Goal: Task Accomplishment & Management: Manage account settings

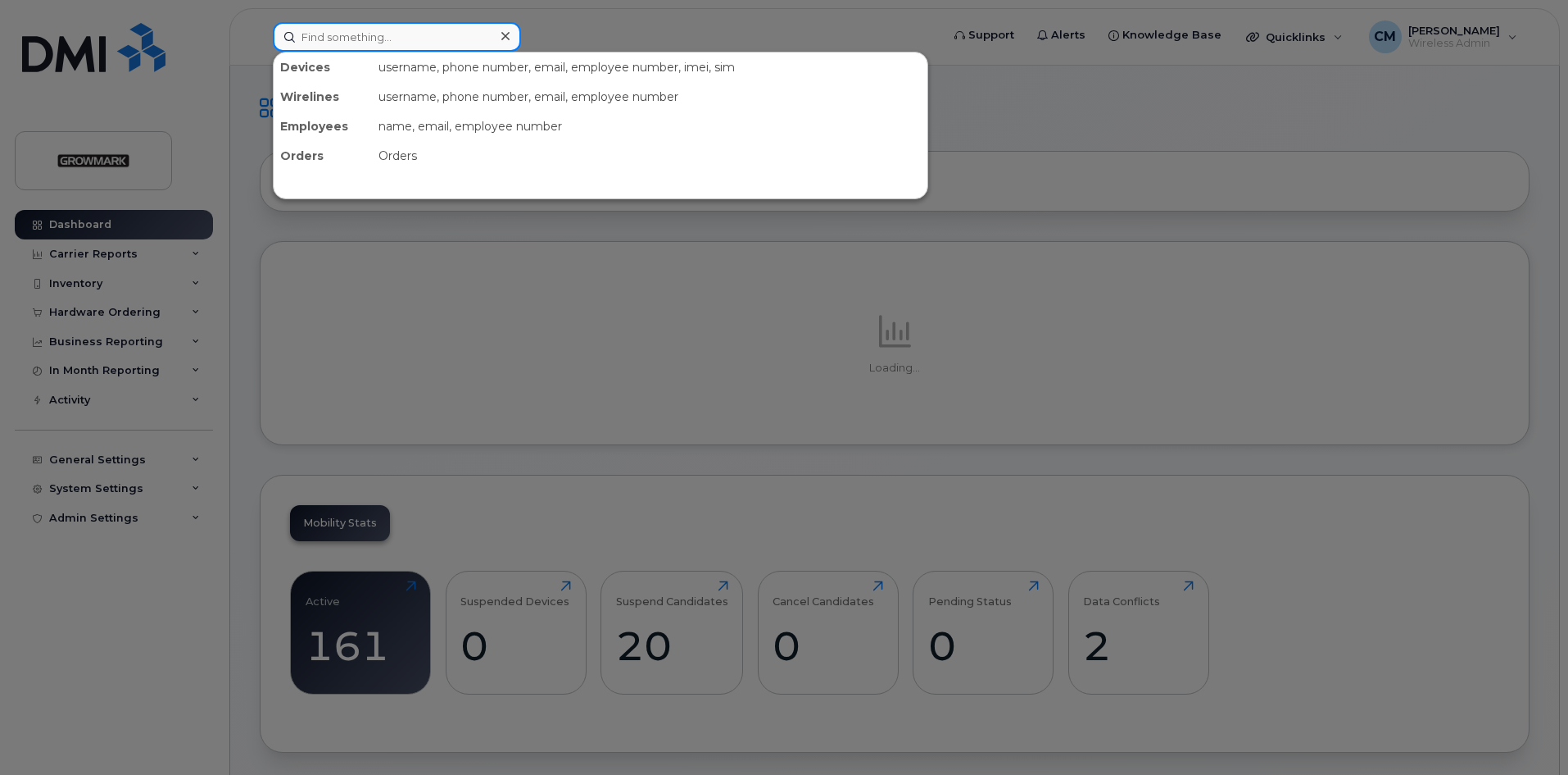
click at [382, 38] on input at bounding box center [397, 37] width 248 height 29
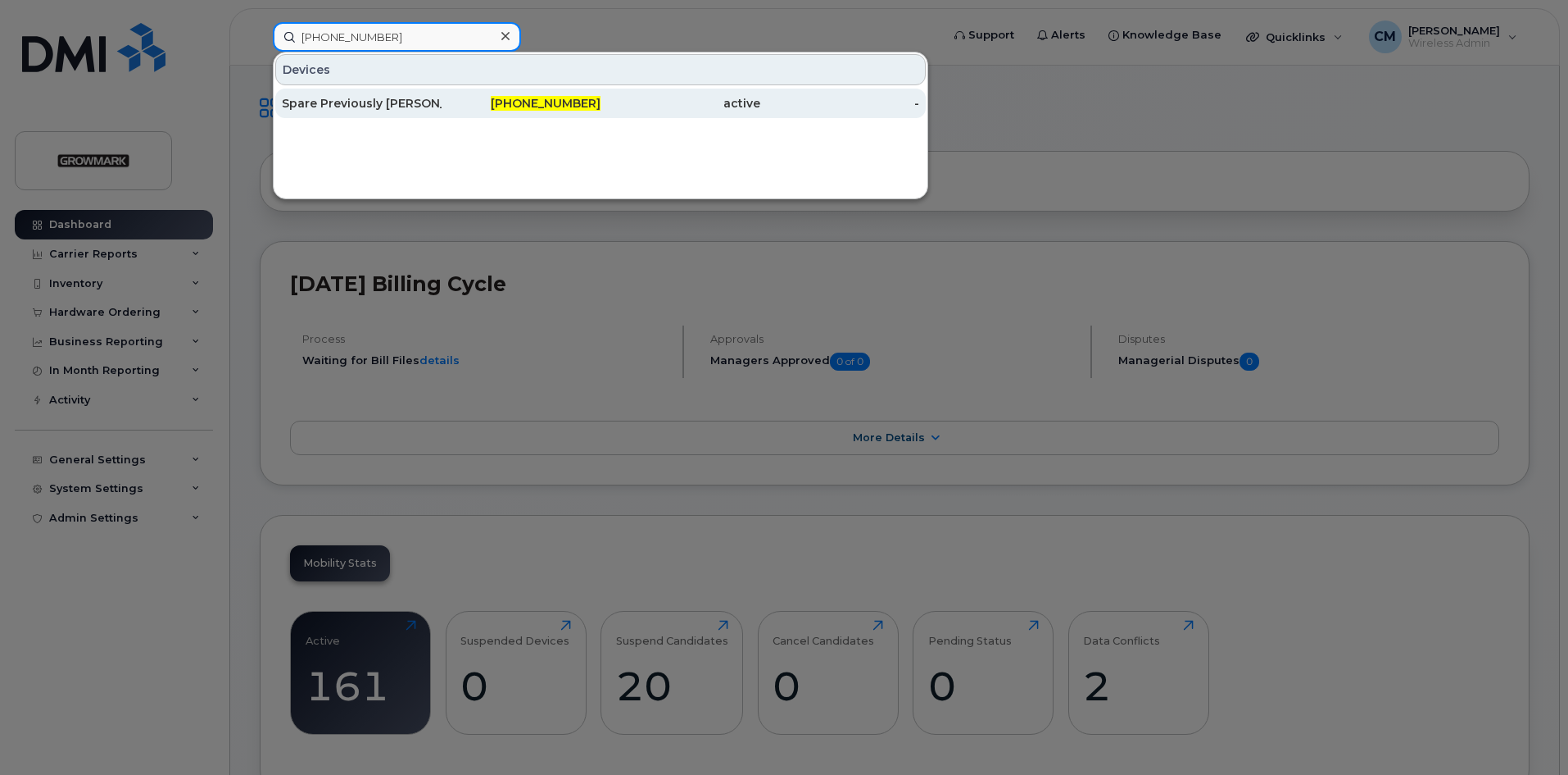
type input "226-332-0840"
click at [356, 97] on div "Spare Previously [PERSON_NAME] [PERSON_NAME]" at bounding box center [361, 103] width 160 height 16
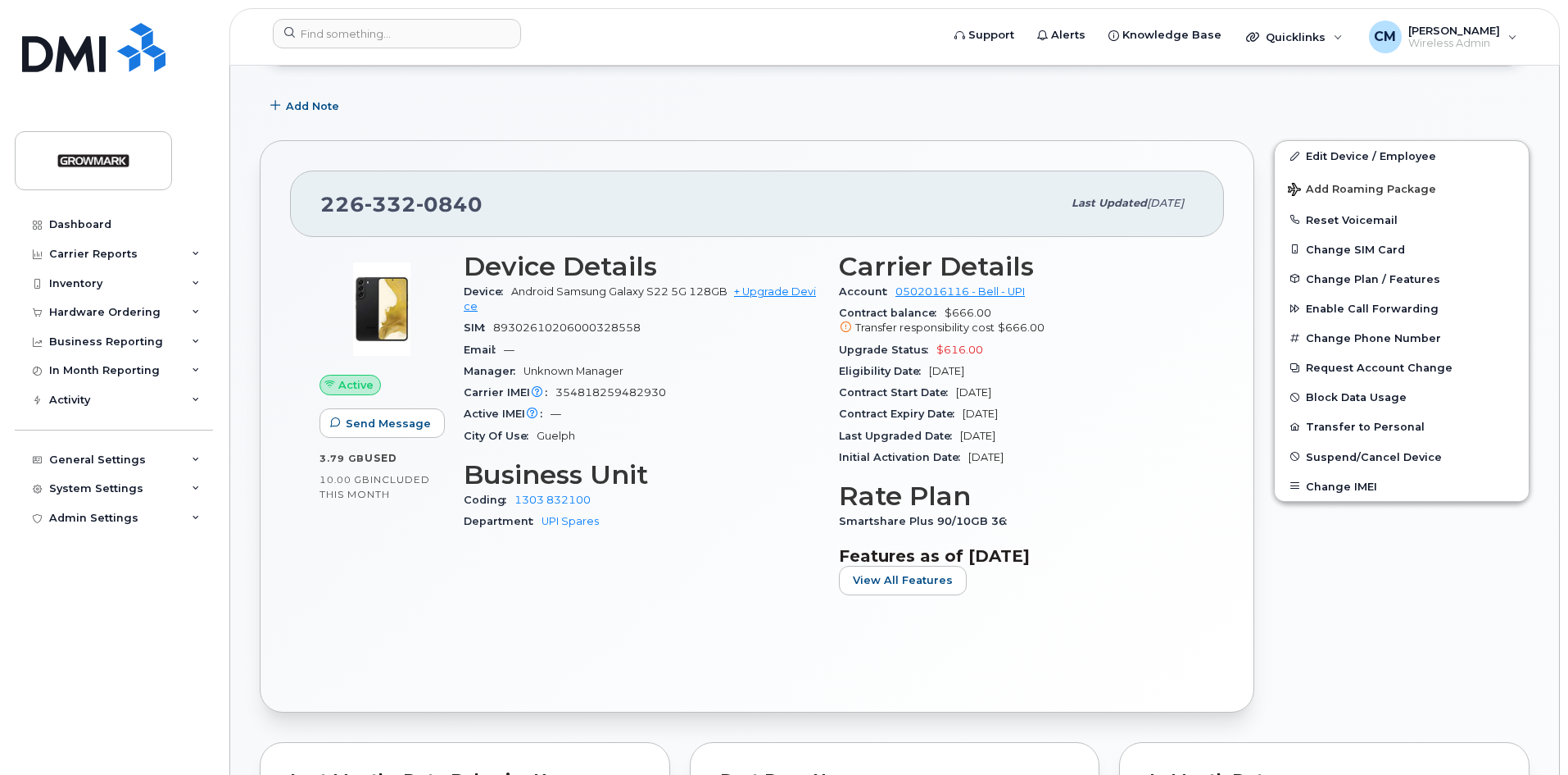
scroll to position [246, 0]
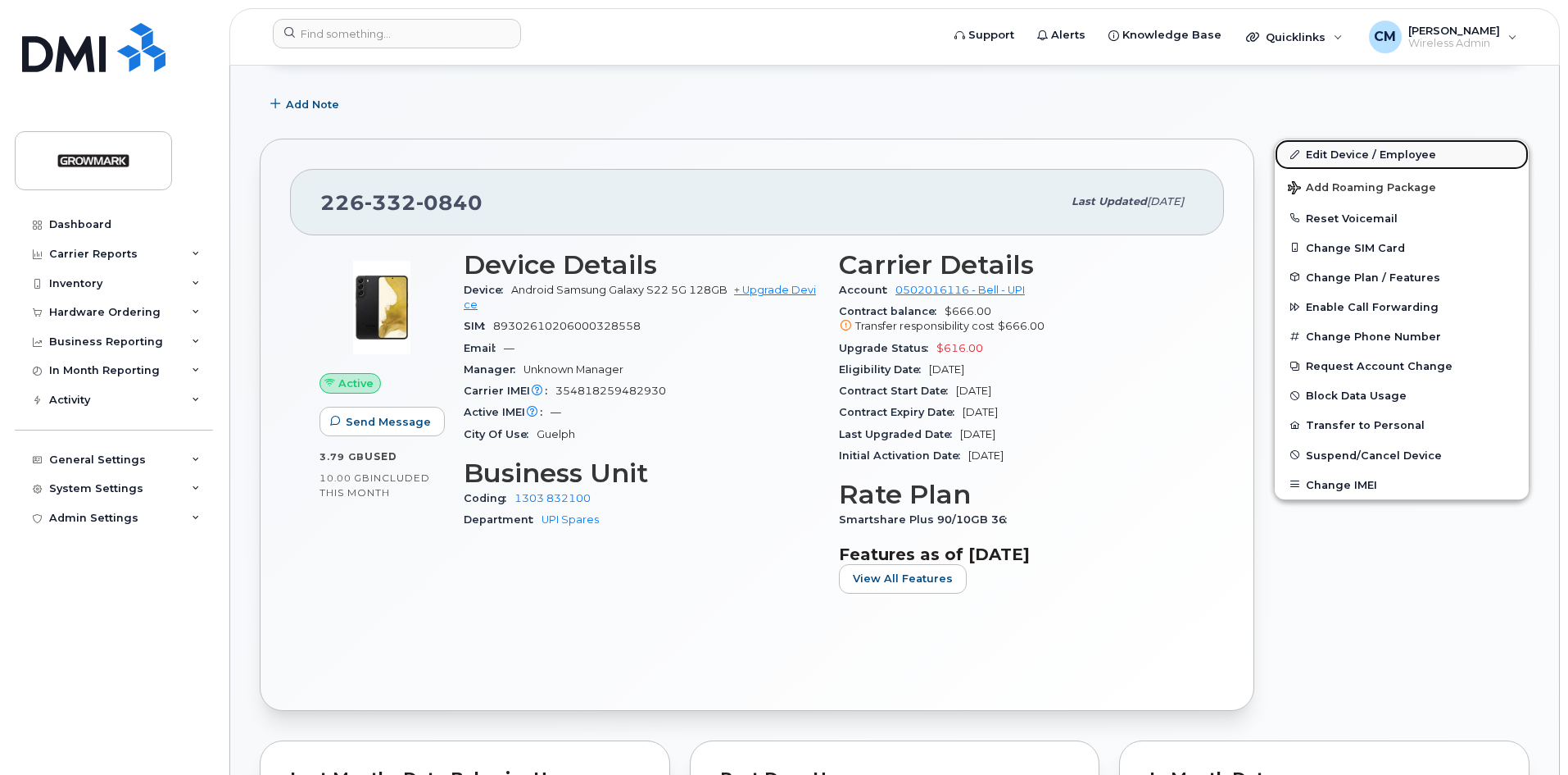
click at [1358, 145] on link "Edit Device / Employee" at bounding box center [1402, 154] width 254 height 29
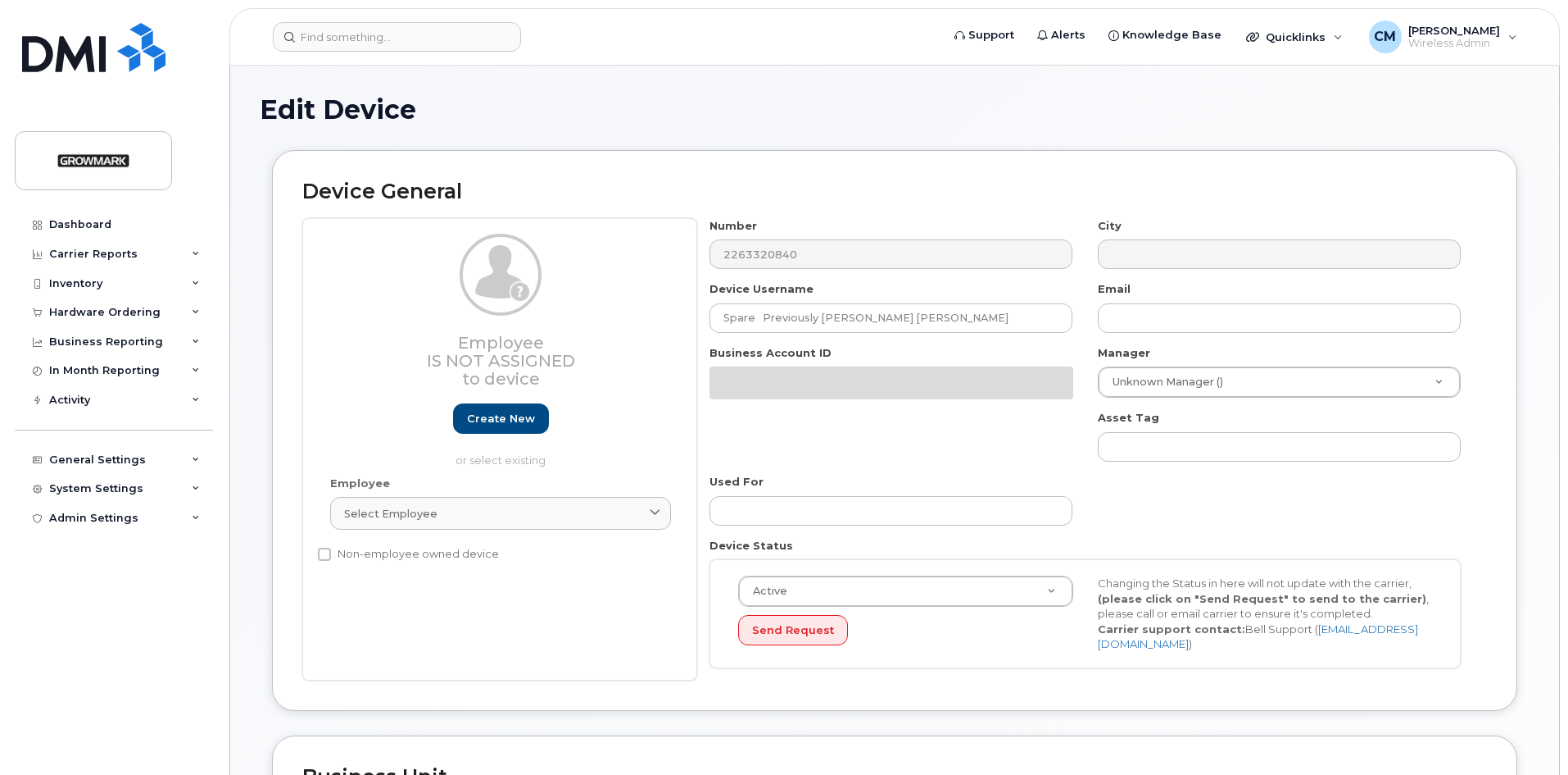
select select "7502440"
select select "7502459"
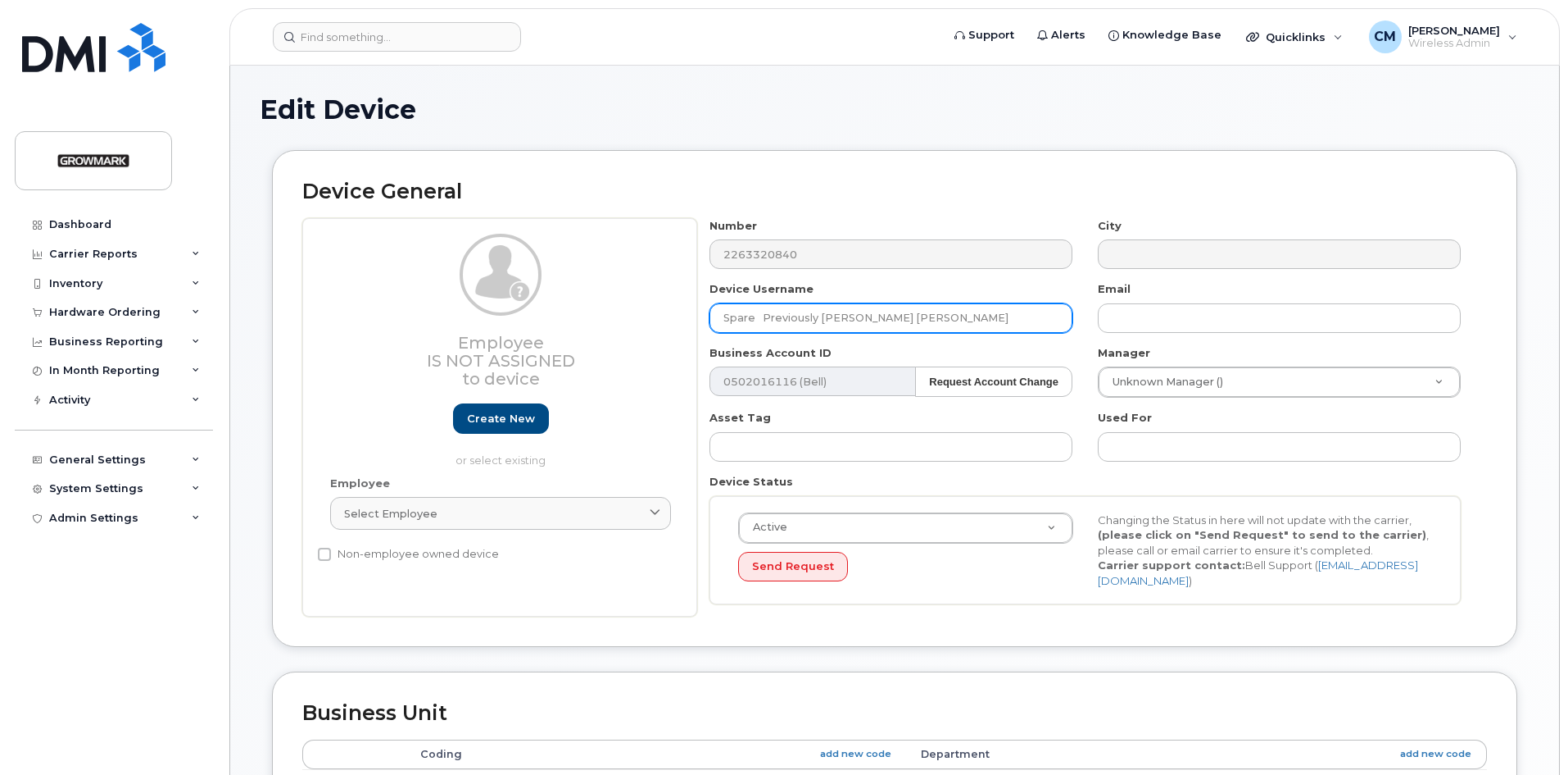
drag, startPoint x: 921, startPoint y: 312, endPoint x: 620, endPoint y: 336, distance: 302.0
click at [620, 336] on div "Employee Is not assigned to device Create new or select existing Employee Selec…" at bounding box center [895, 418] width 1185 height 399
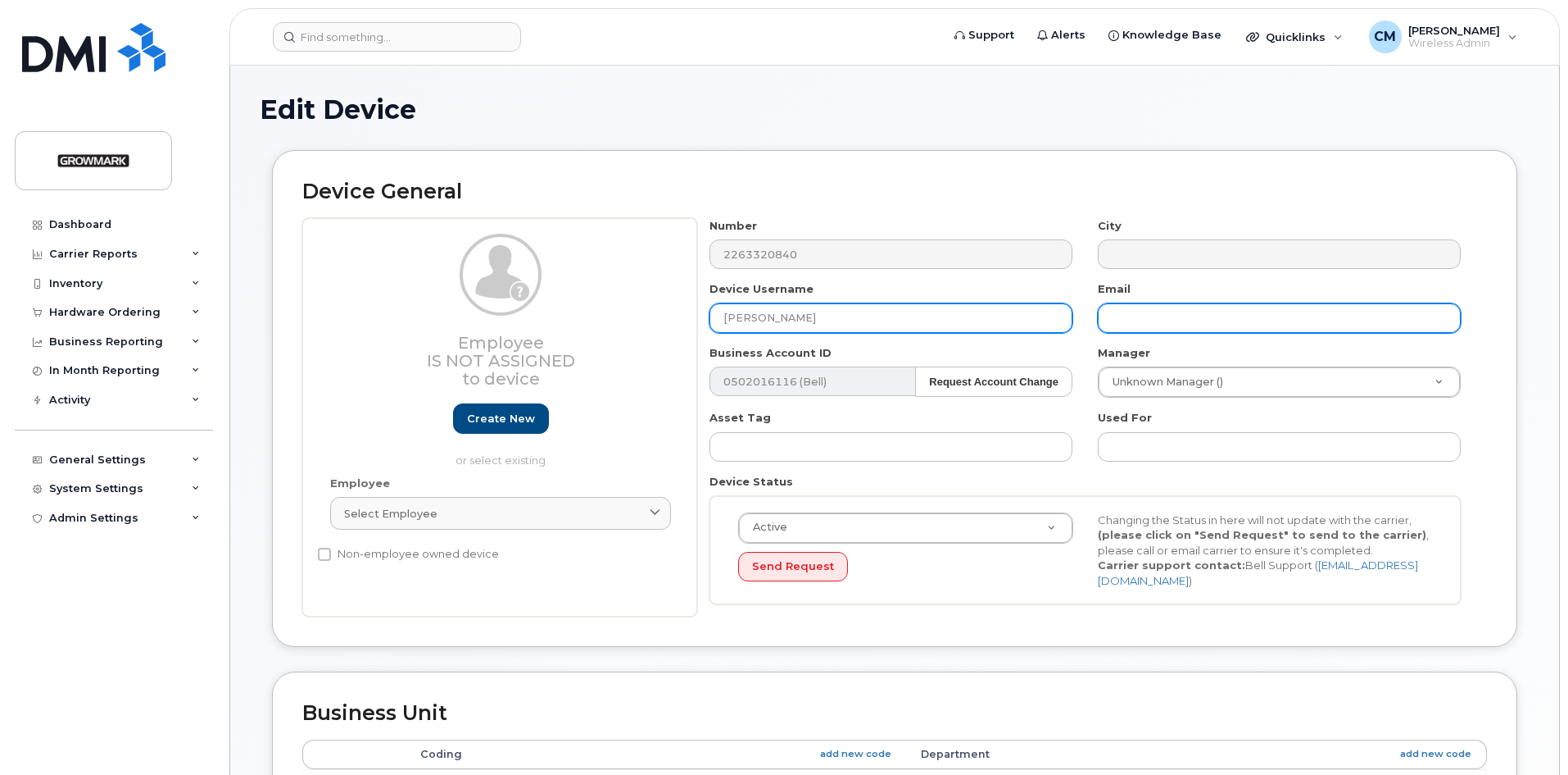
type input "Mark Hopson"
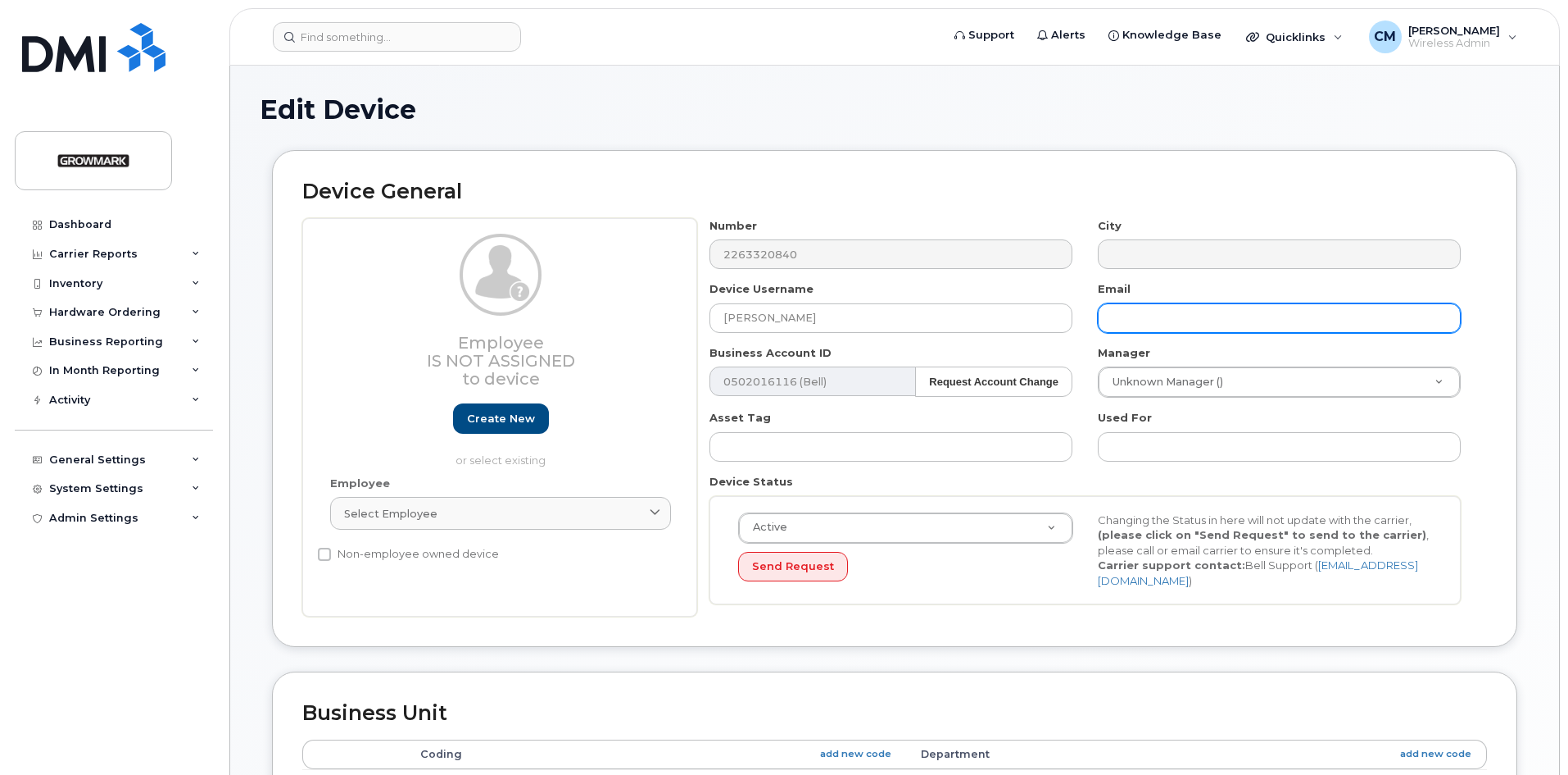
click at [1127, 325] on input "text" at bounding box center [1279, 318] width 363 height 29
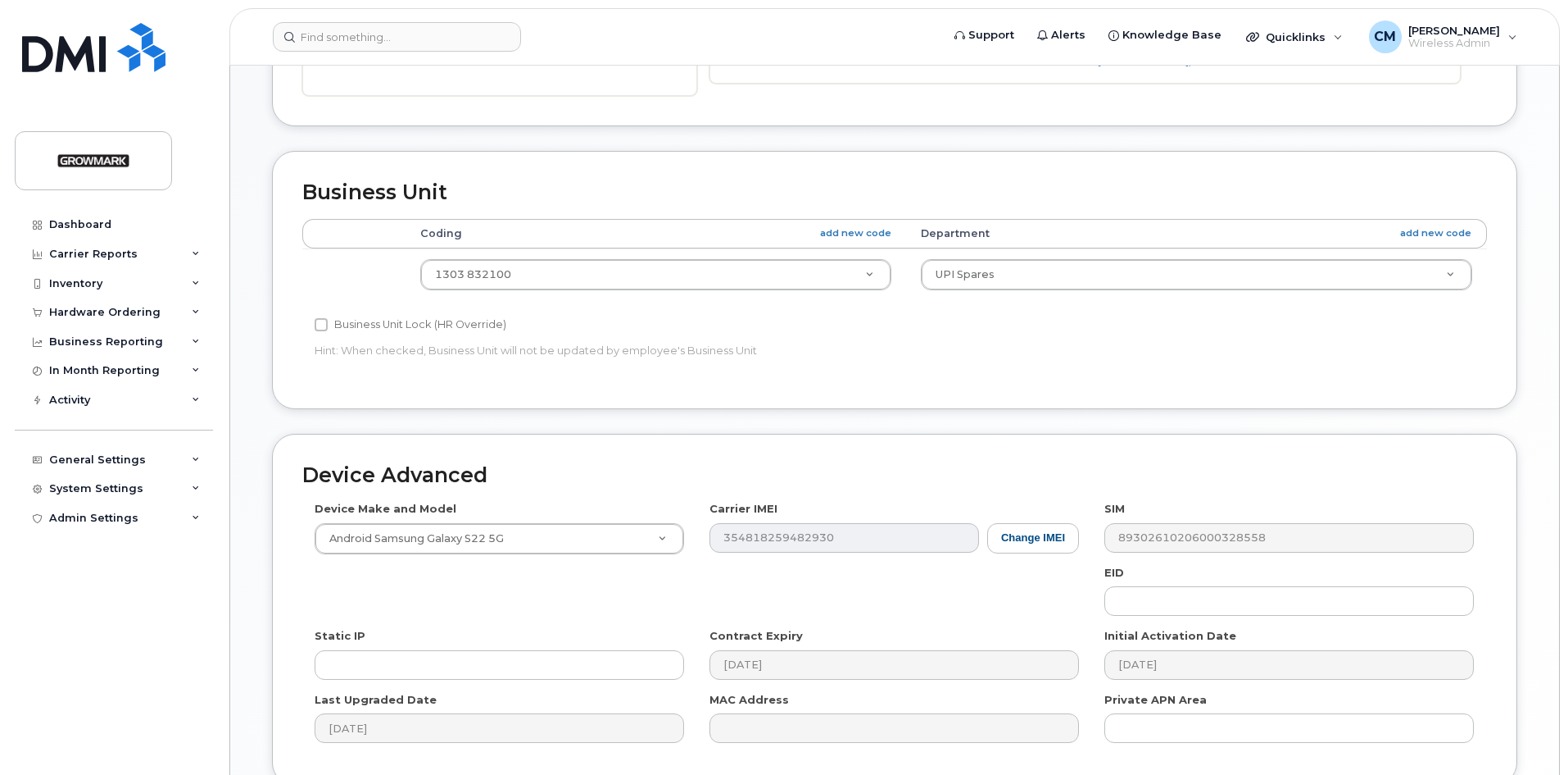
scroll to position [492, 0]
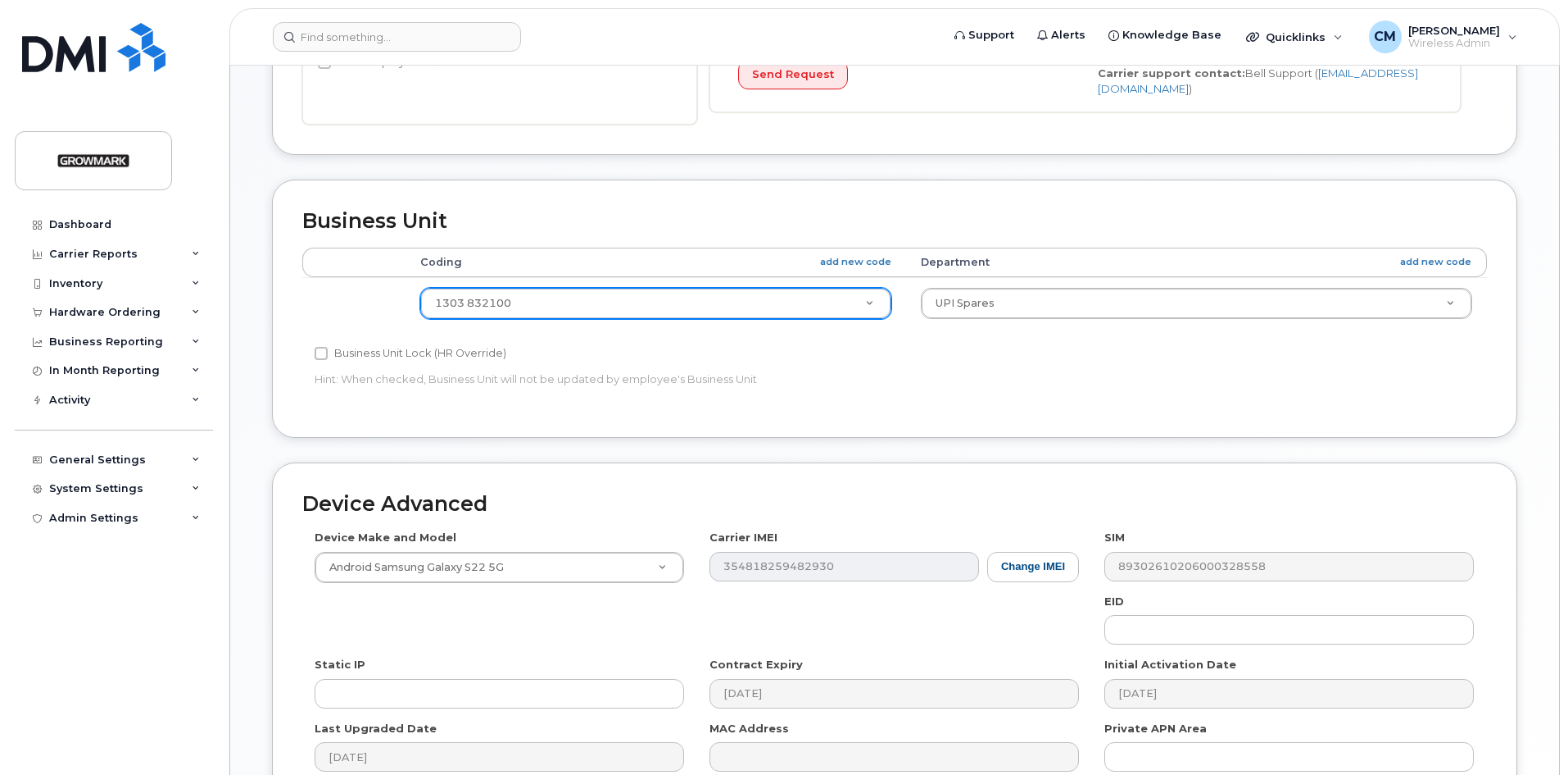
type input "[EMAIL_ADDRESS][DOMAIN_NAME]"
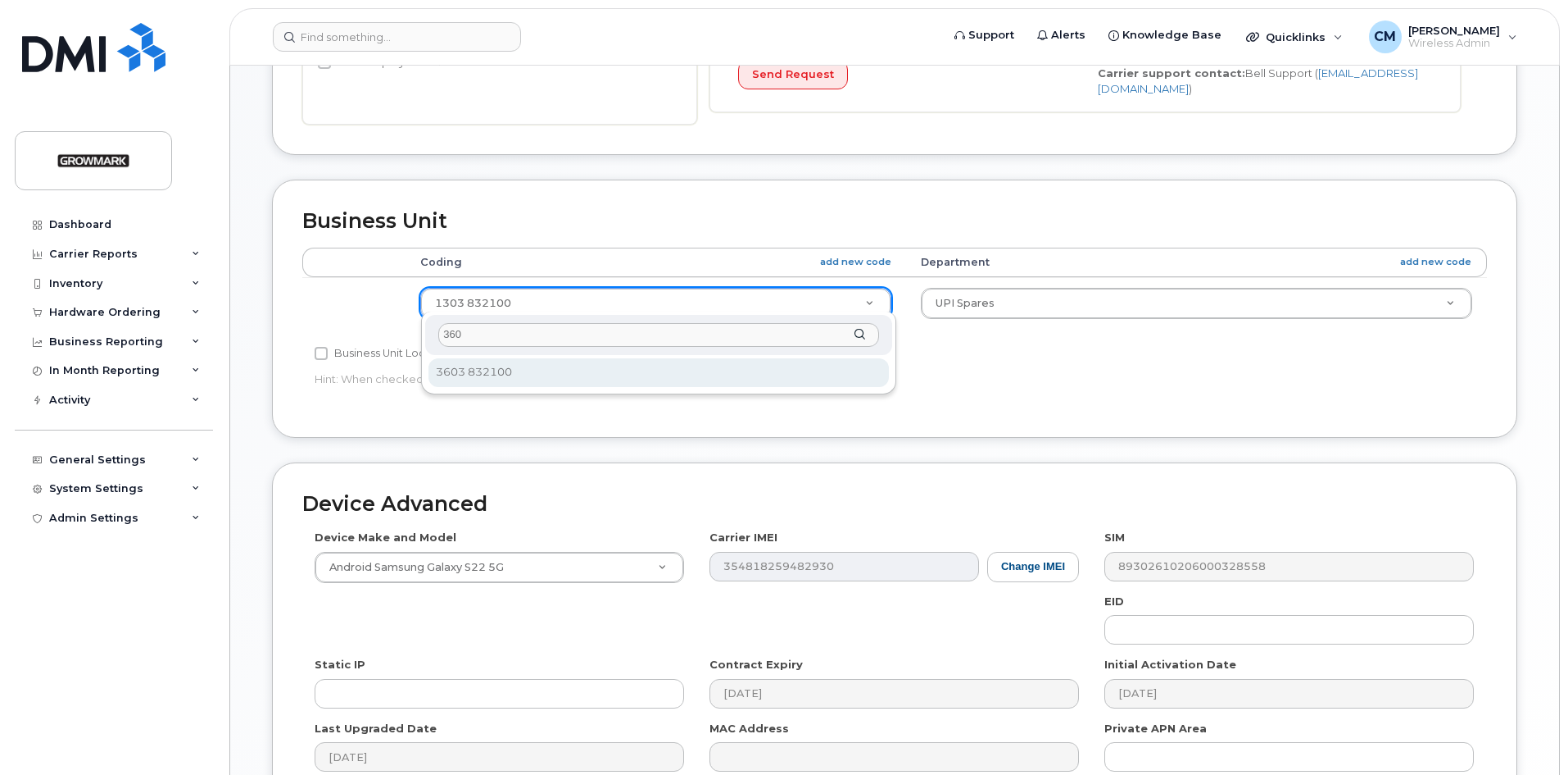
type input "360"
select select "7502368"
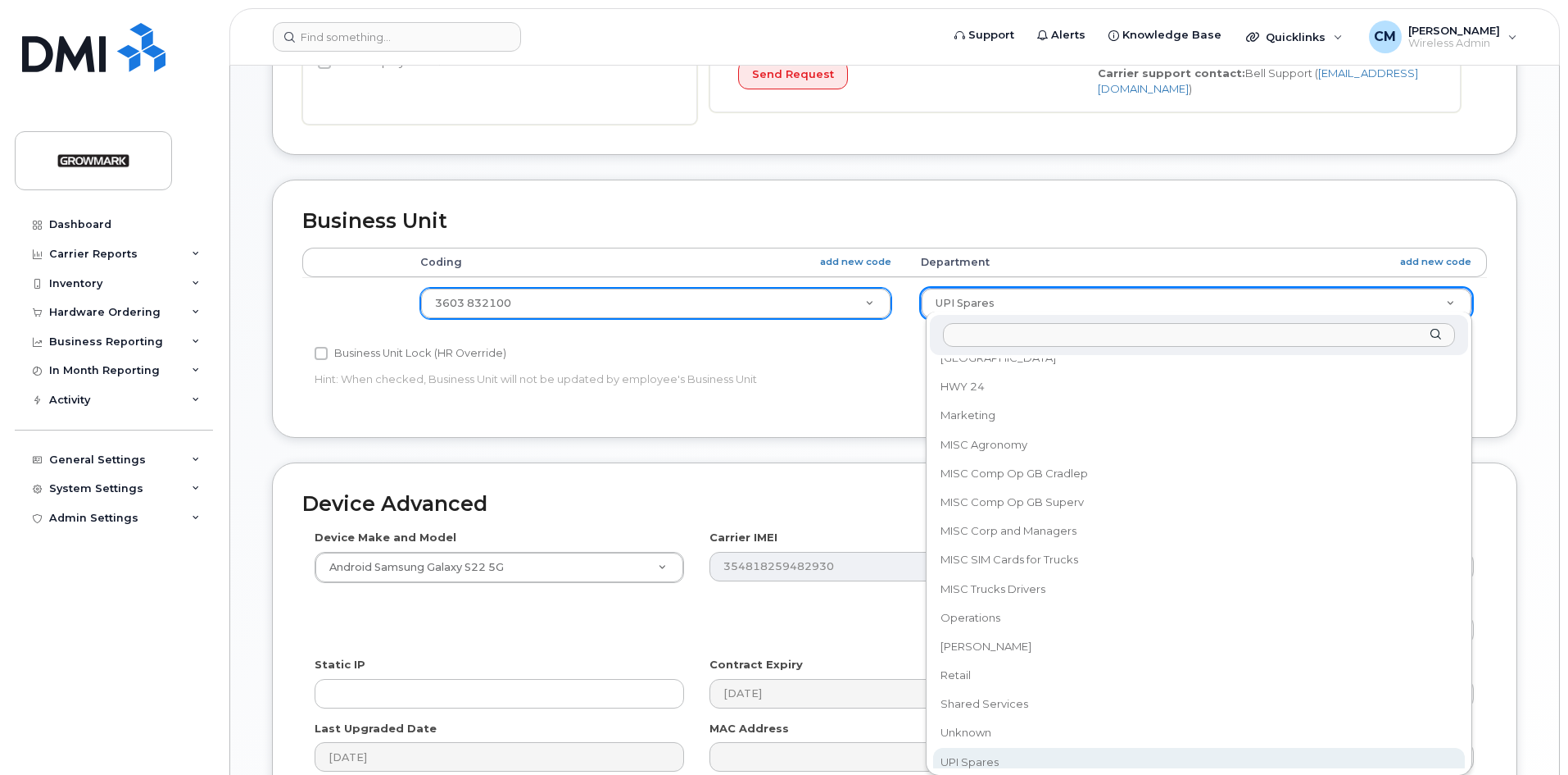
scroll to position [88, 0]
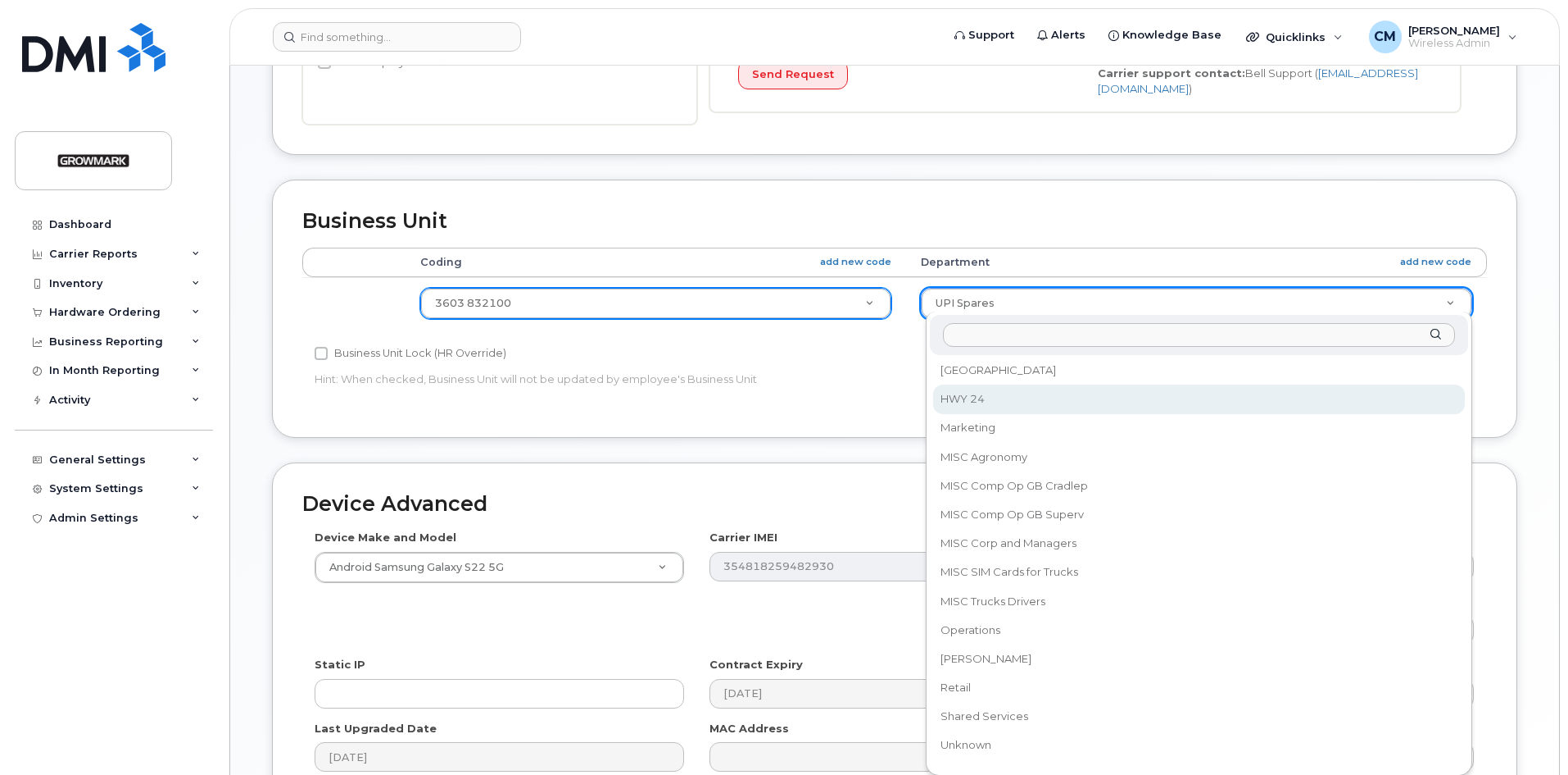
select select "7502446"
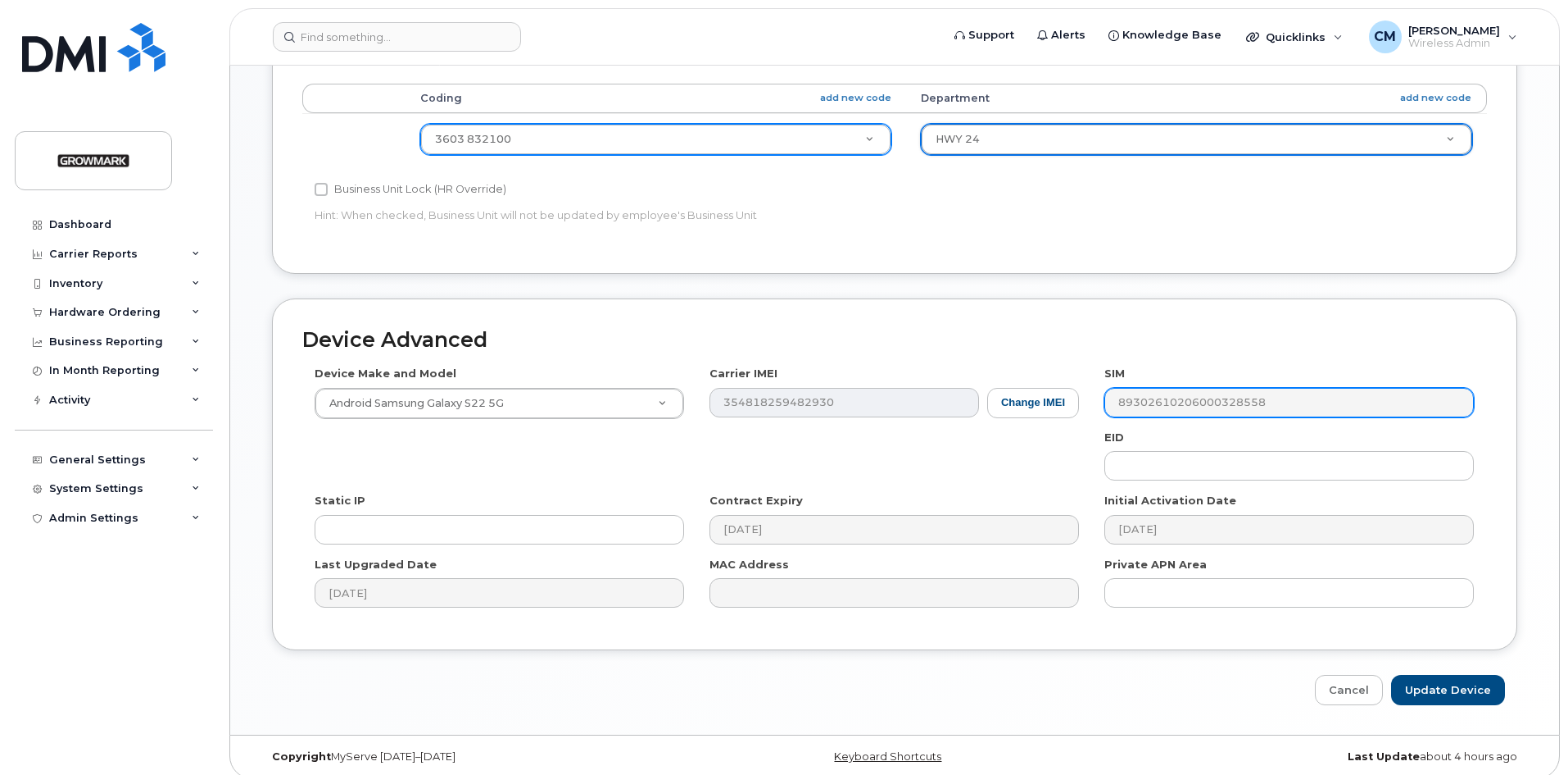
scroll to position [662, 0]
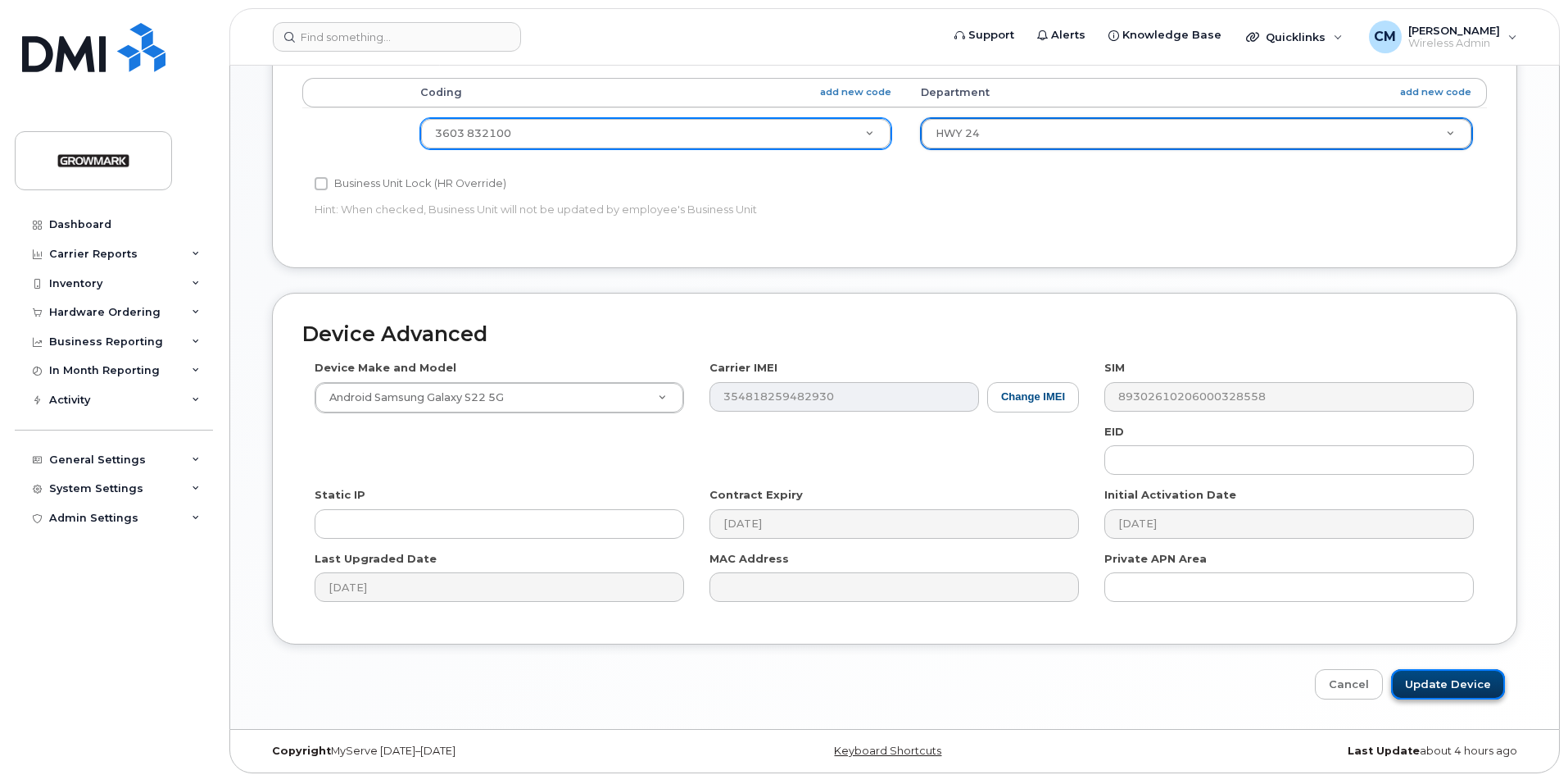
click at [1465, 669] on input "Update Device" at bounding box center [1449, 683] width 114 height 30
type input "Saving..."
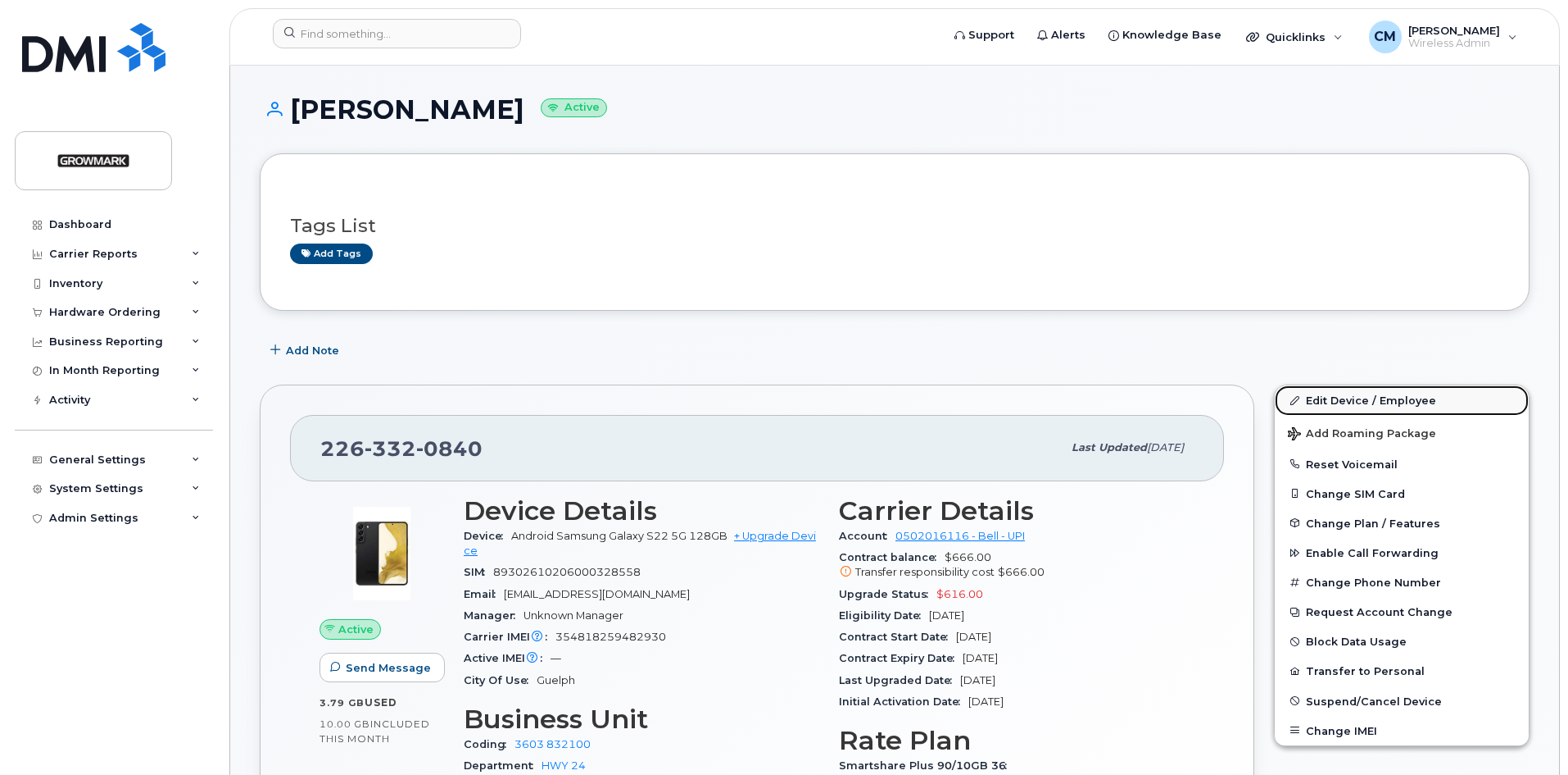
click at [1368, 396] on link "Edit Device / Employee" at bounding box center [1402, 400] width 254 height 29
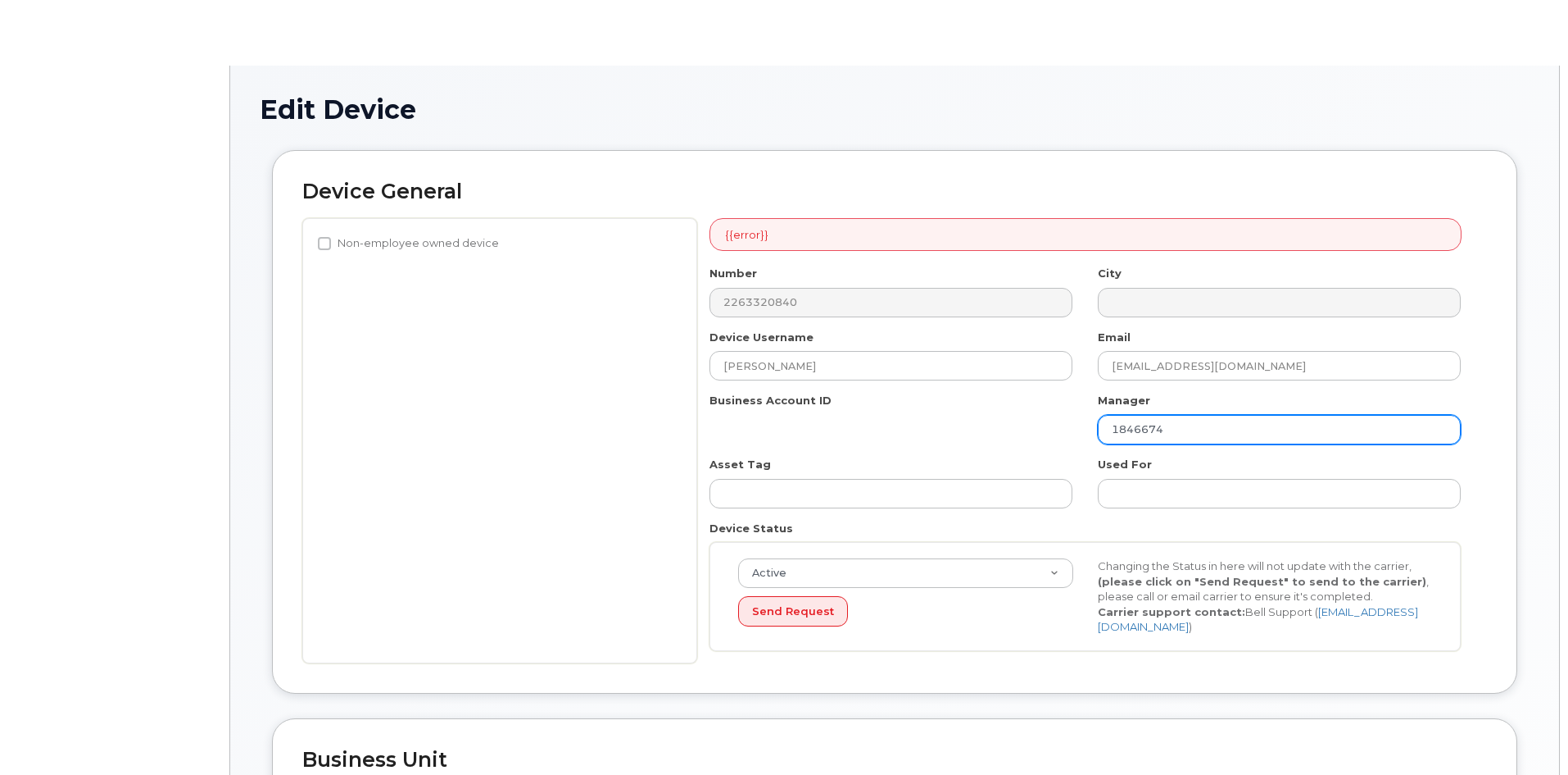
select select "7502368"
select select "7502446"
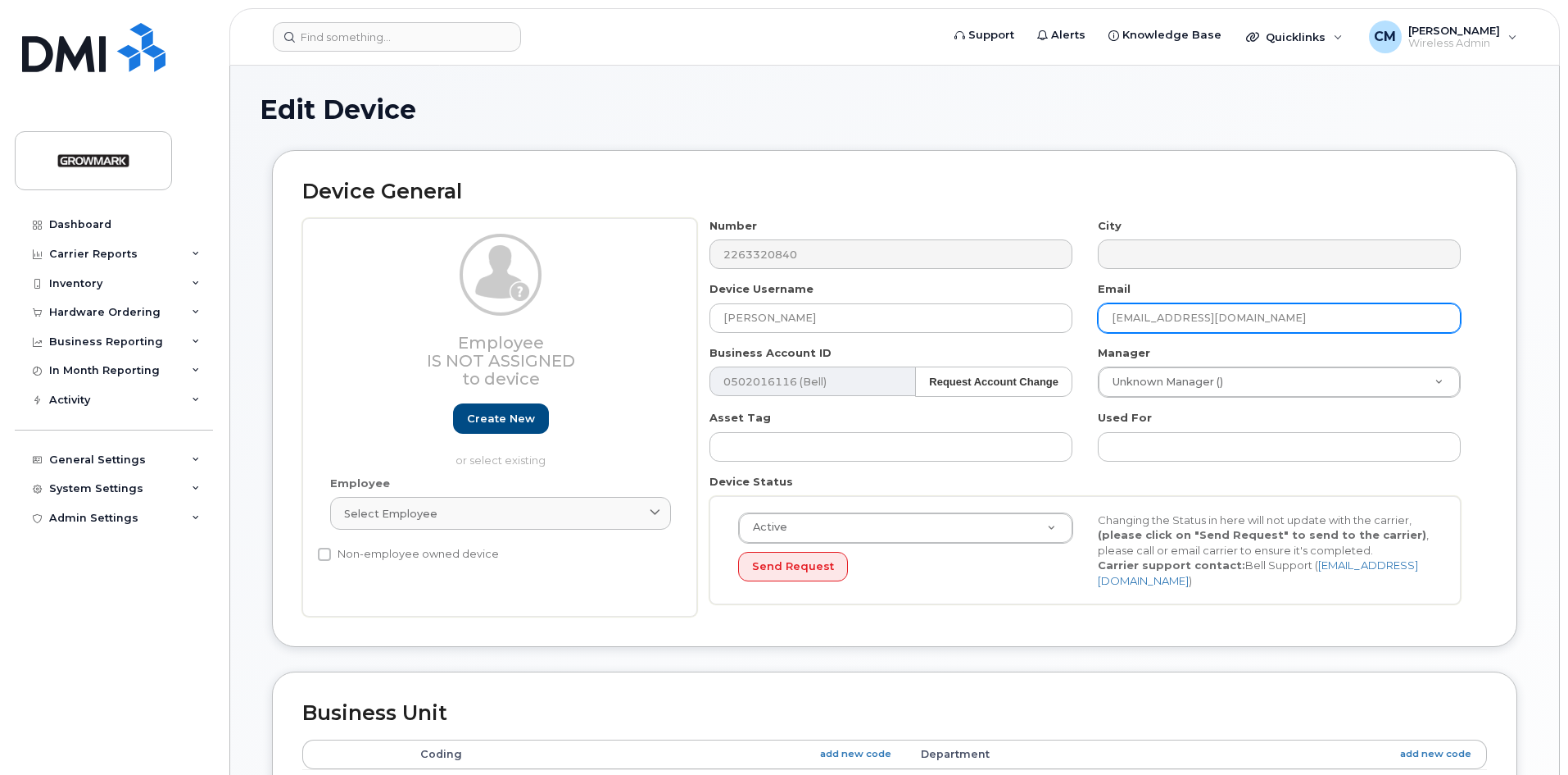
click at [1137, 321] on input "mhospon@centralontariofs.ca" at bounding box center [1279, 318] width 363 height 29
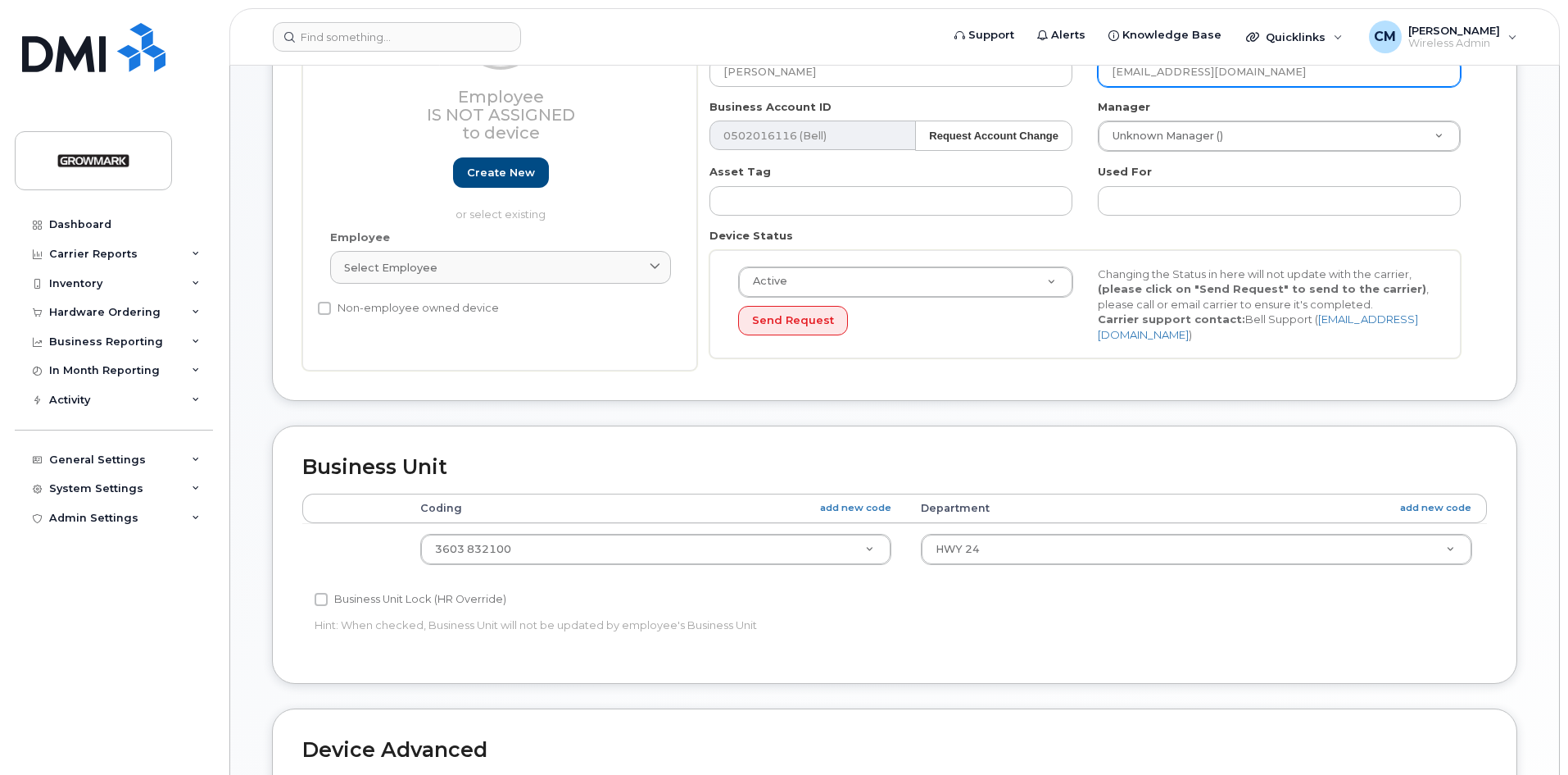
scroll to position [662, 0]
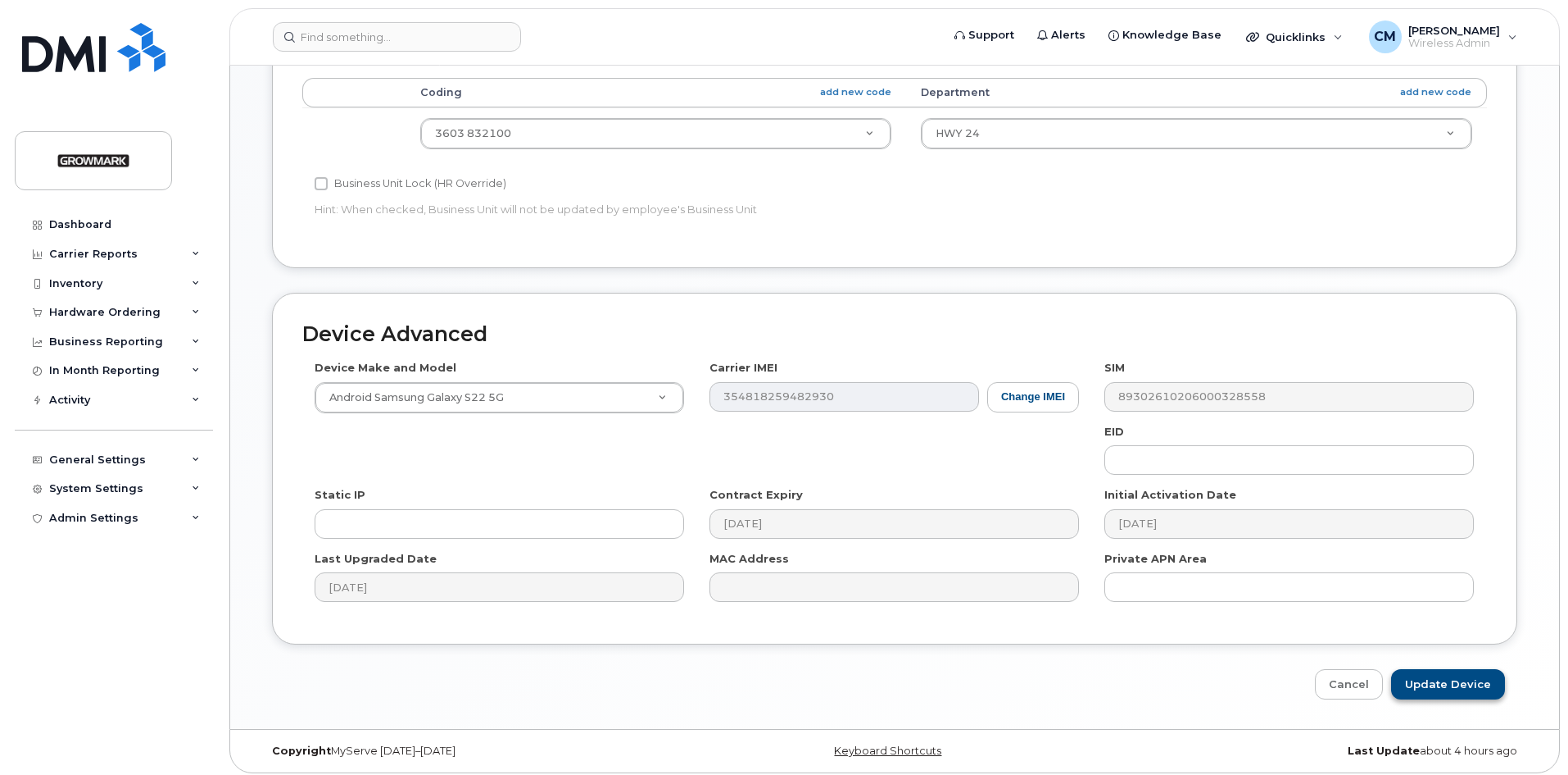
type input "mhopson@centralontariofs.ca"
drag, startPoint x: 1470, startPoint y: 675, endPoint x: 1472, endPoint y: 658, distance: 17.1
click at [1470, 675] on input "Update Device" at bounding box center [1449, 683] width 114 height 30
type input "Saving..."
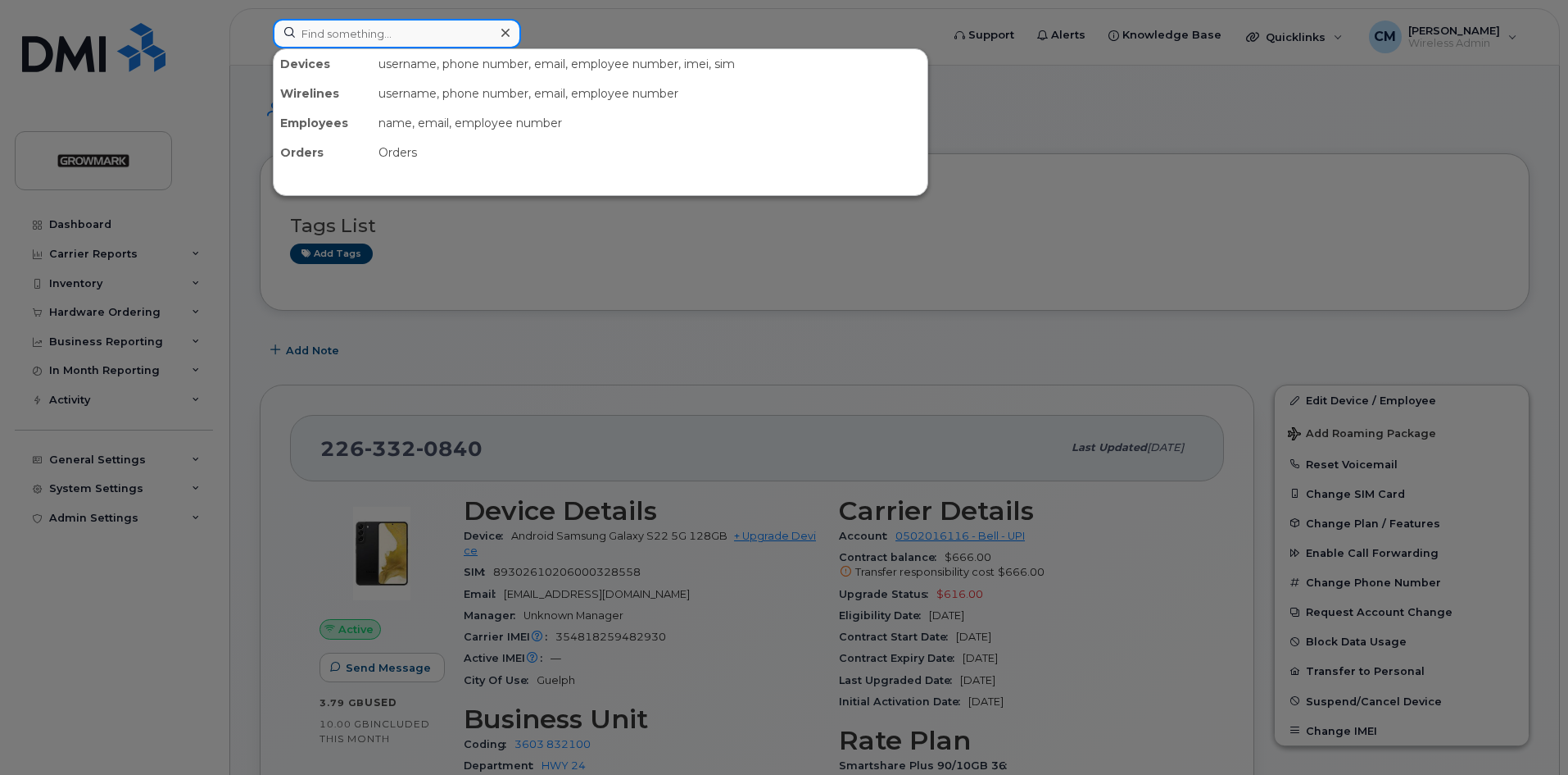
click at [376, 29] on input at bounding box center [397, 33] width 248 height 29
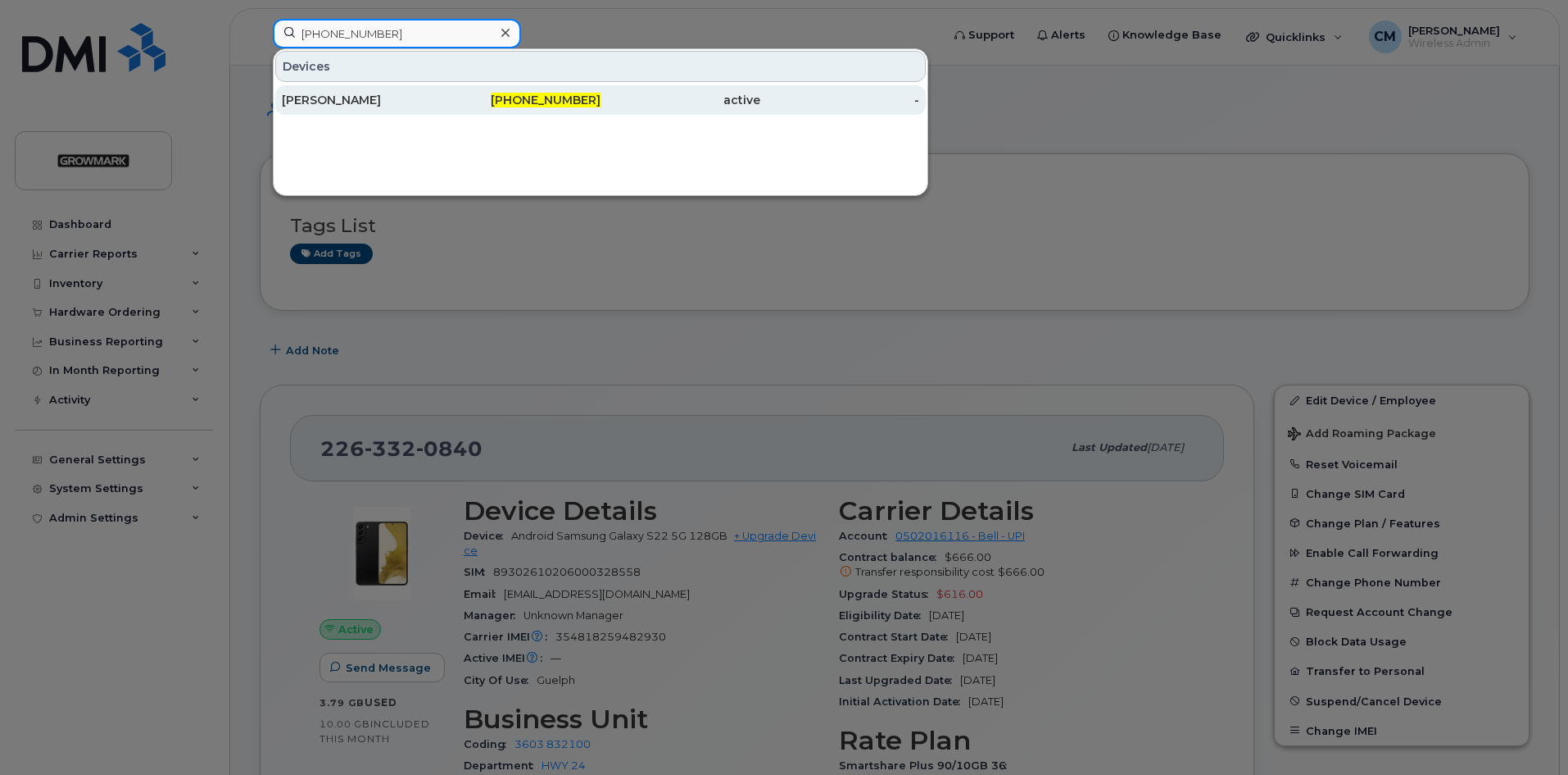
type input "705-623-6961"
click at [347, 94] on div "[PERSON_NAME]" at bounding box center [361, 100] width 160 height 16
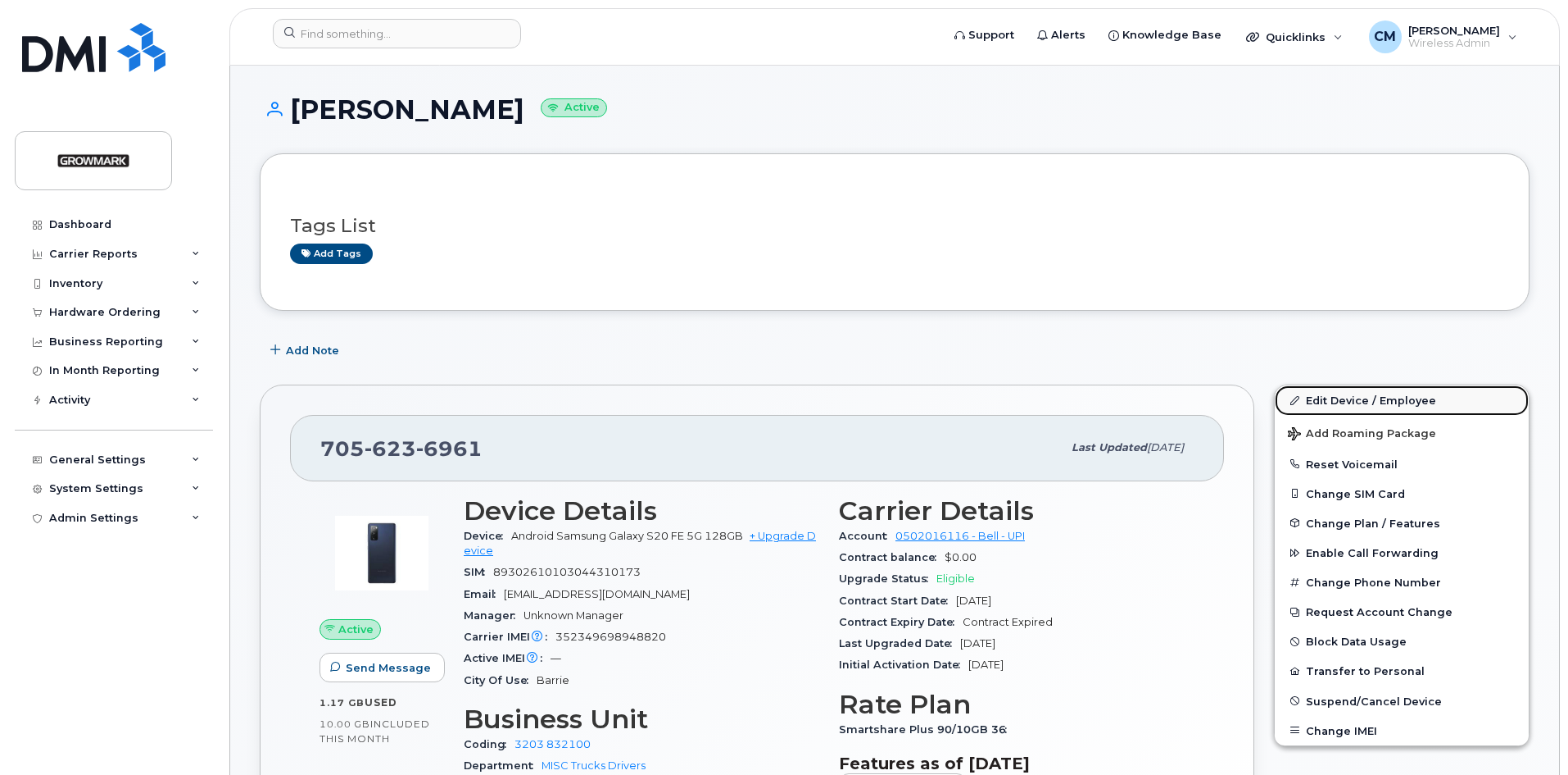
click at [1368, 395] on link "Edit Device / Employee" at bounding box center [1402, 400] width 254 height 29
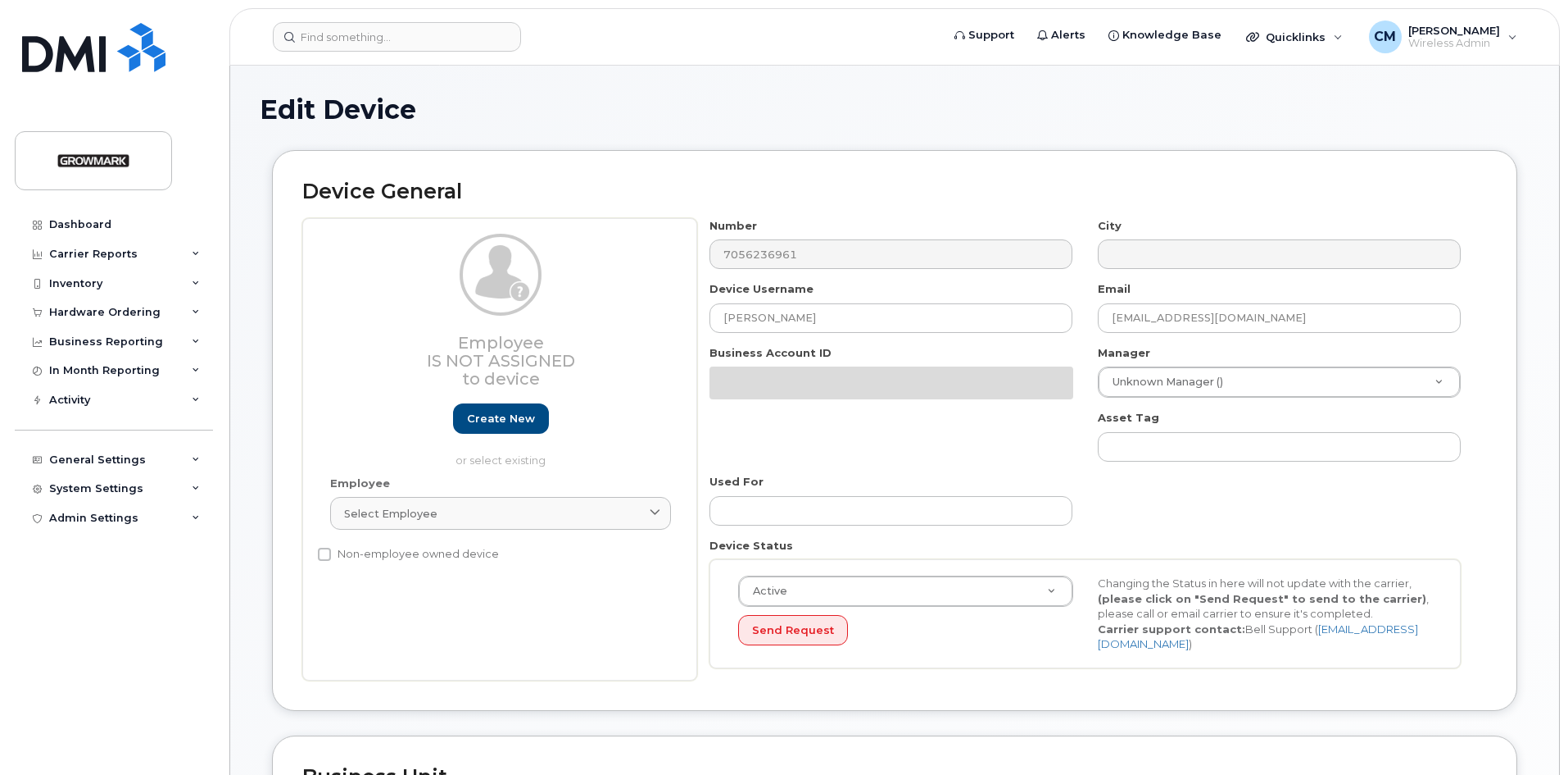
select select "7502428"
select select "7502453"
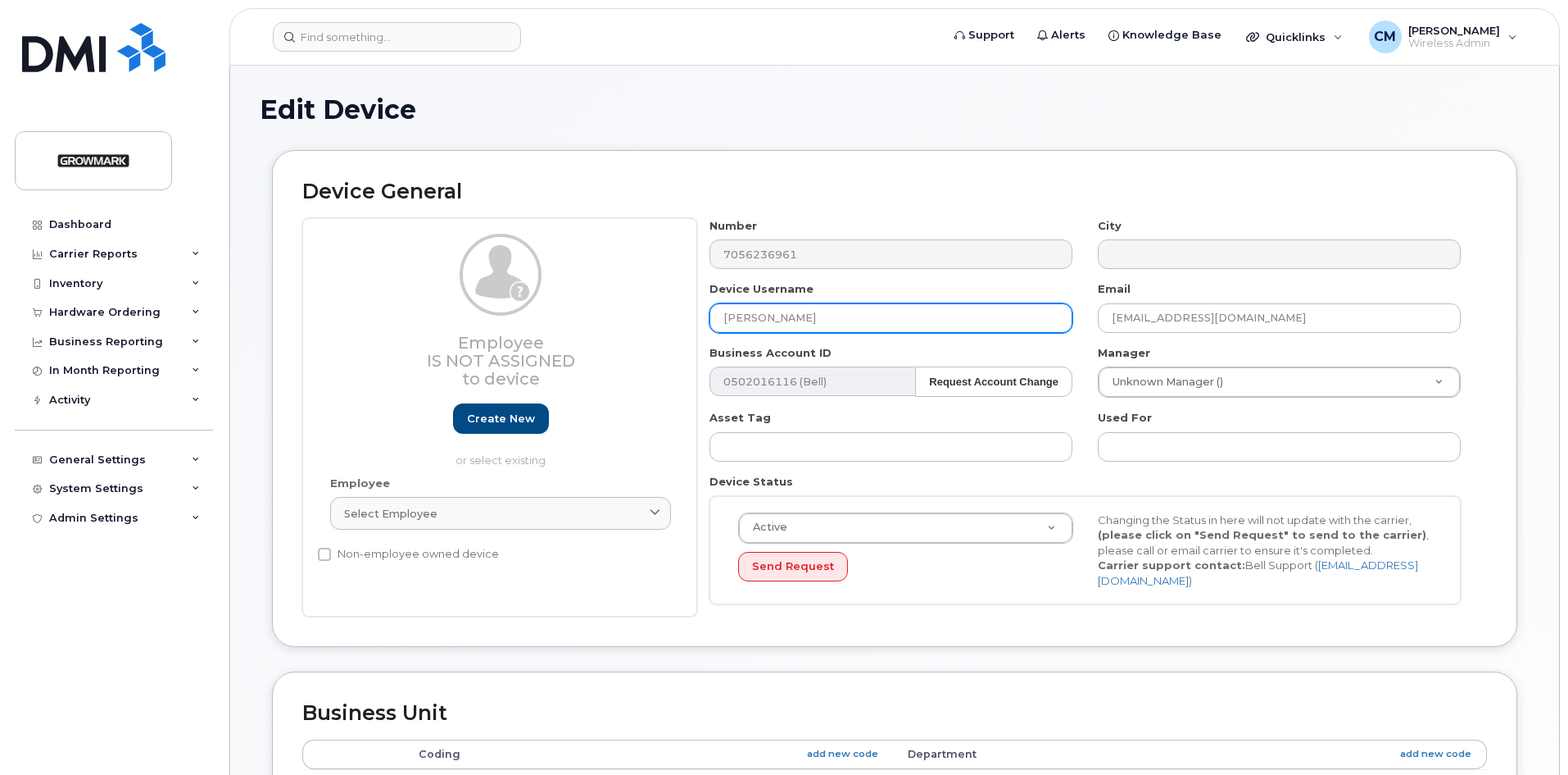
drag, startPoint x: 822, startPoint y: 323, endPoint x: 643, endPoint y: 321, distance: 179.0
click at [643, 321] on div "Employee Is not assigned to device Create new or select existing Employee Selec…" at bounding box center [895, 418] width 1185 height 399
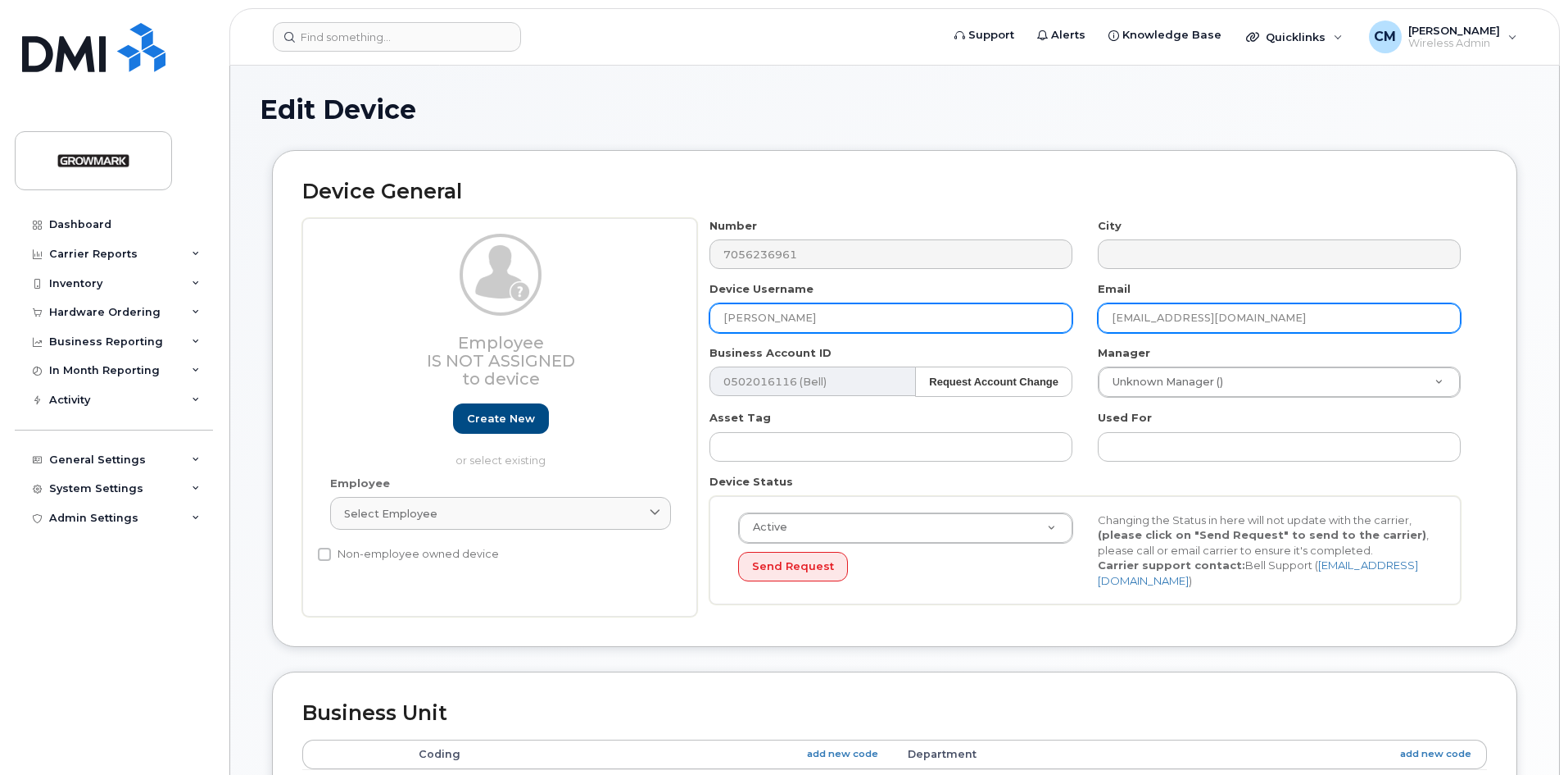
type input "[PERSON_NAME]"
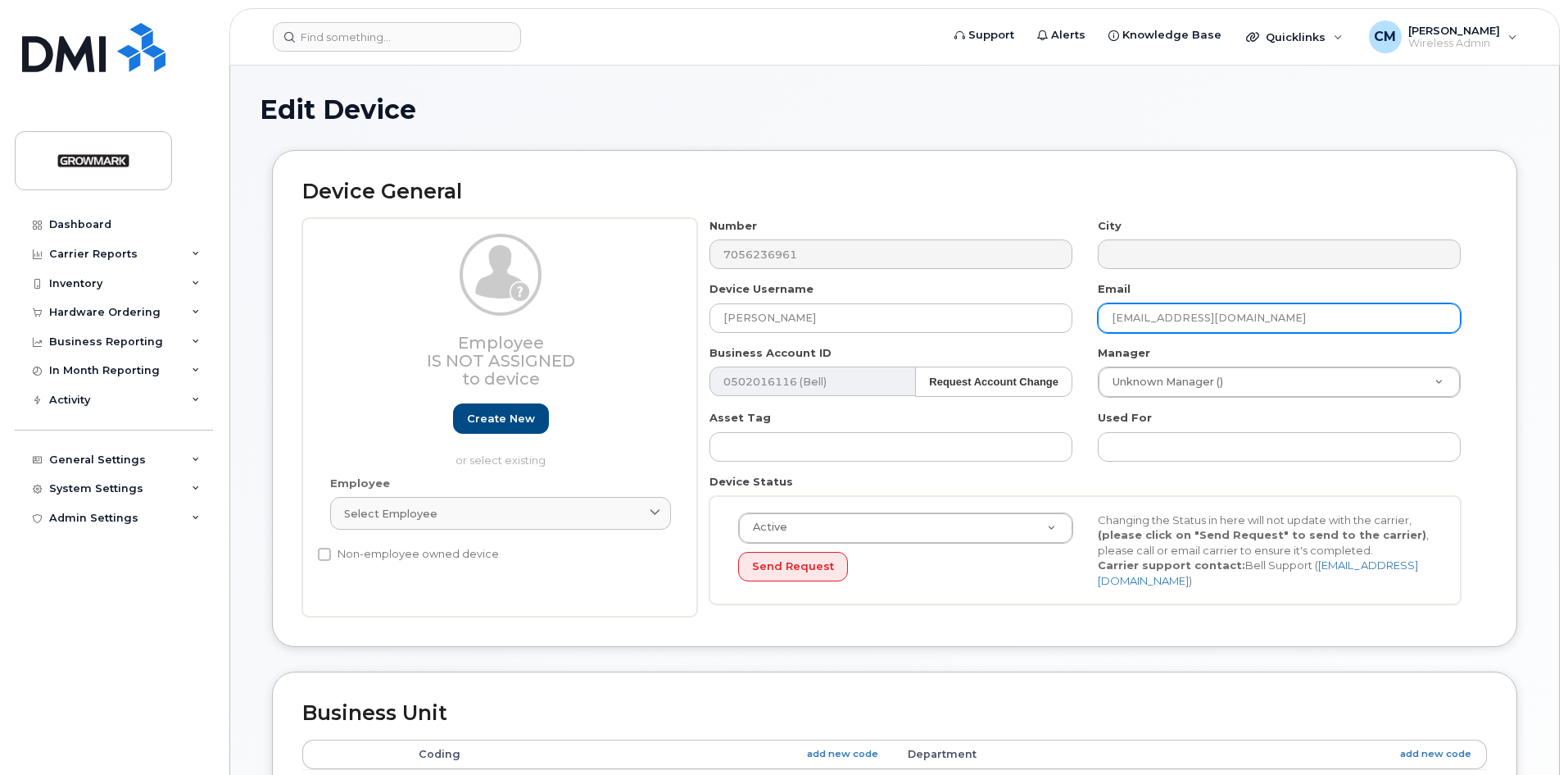
click at [1165, 319] on input "dhughson@growmark.com" at bounding box center [1279, 318] width 363 height 29
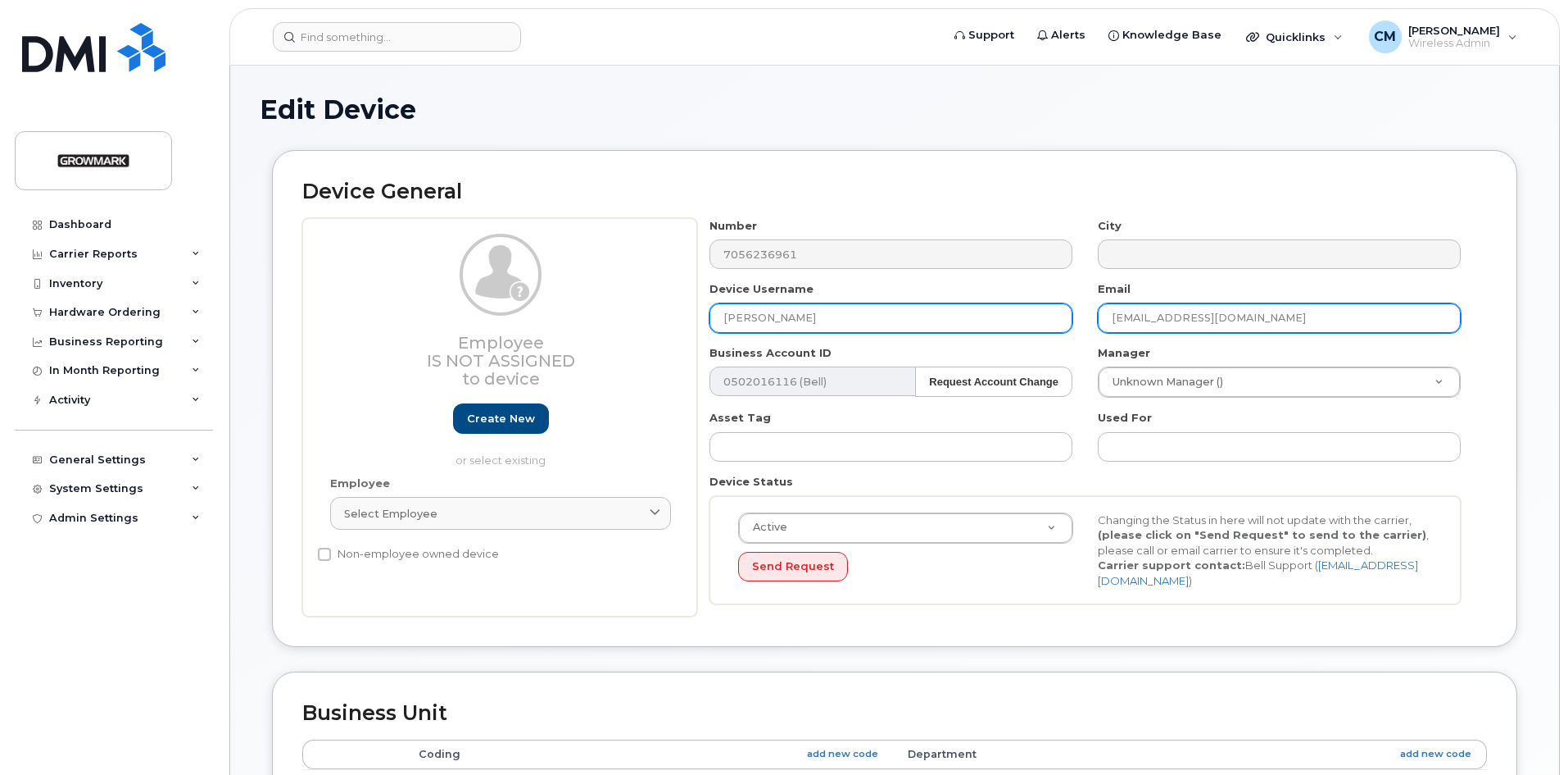
drag, startPoint x: 1159, startPoint y: 317, endPoint x: 1047, endPoint y: 314, distance: 112.0
click at [1047, 314] on div "Number 7056236961 City Device Username Rob Korzeniak Email dhughson@growmark.co…" at bounding box center [1086, 418] width 777 height 399
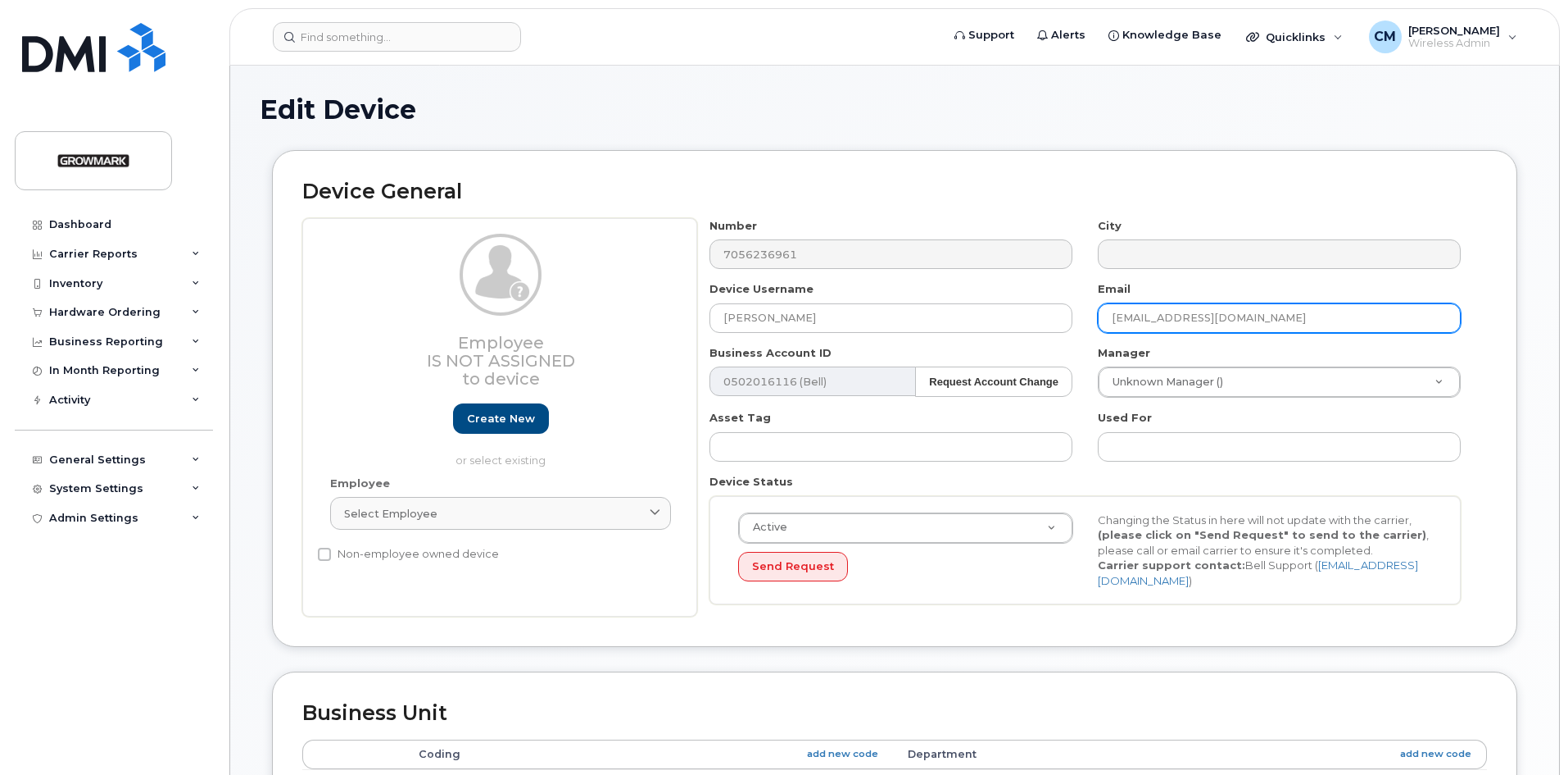
click at [1325, 317] on input "[EMAIL_ADDRESS][DOMAIN_NAME]" at bounding box center [1279, 318] width 363 height 29
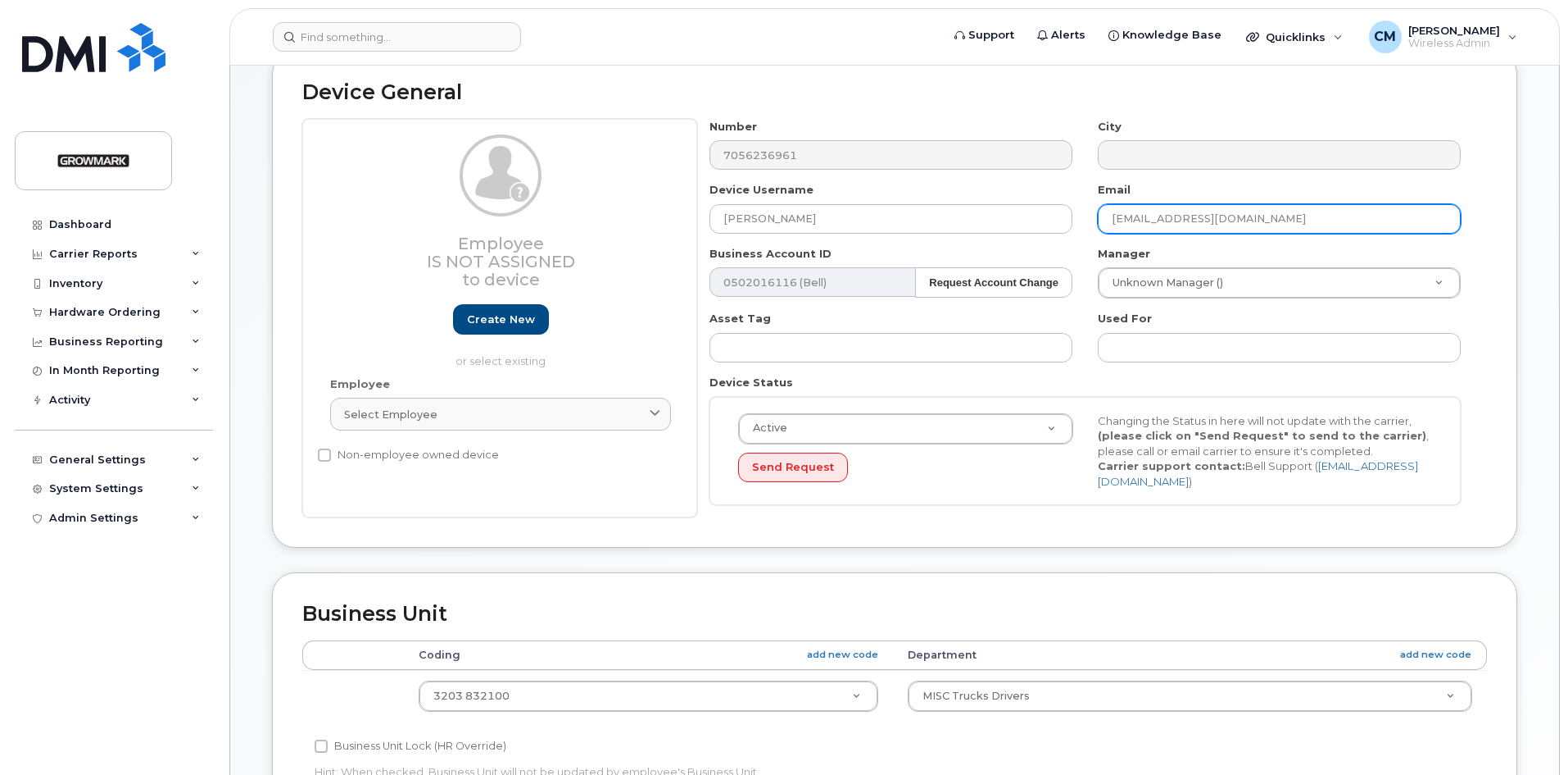
scroll to position [246, 0]
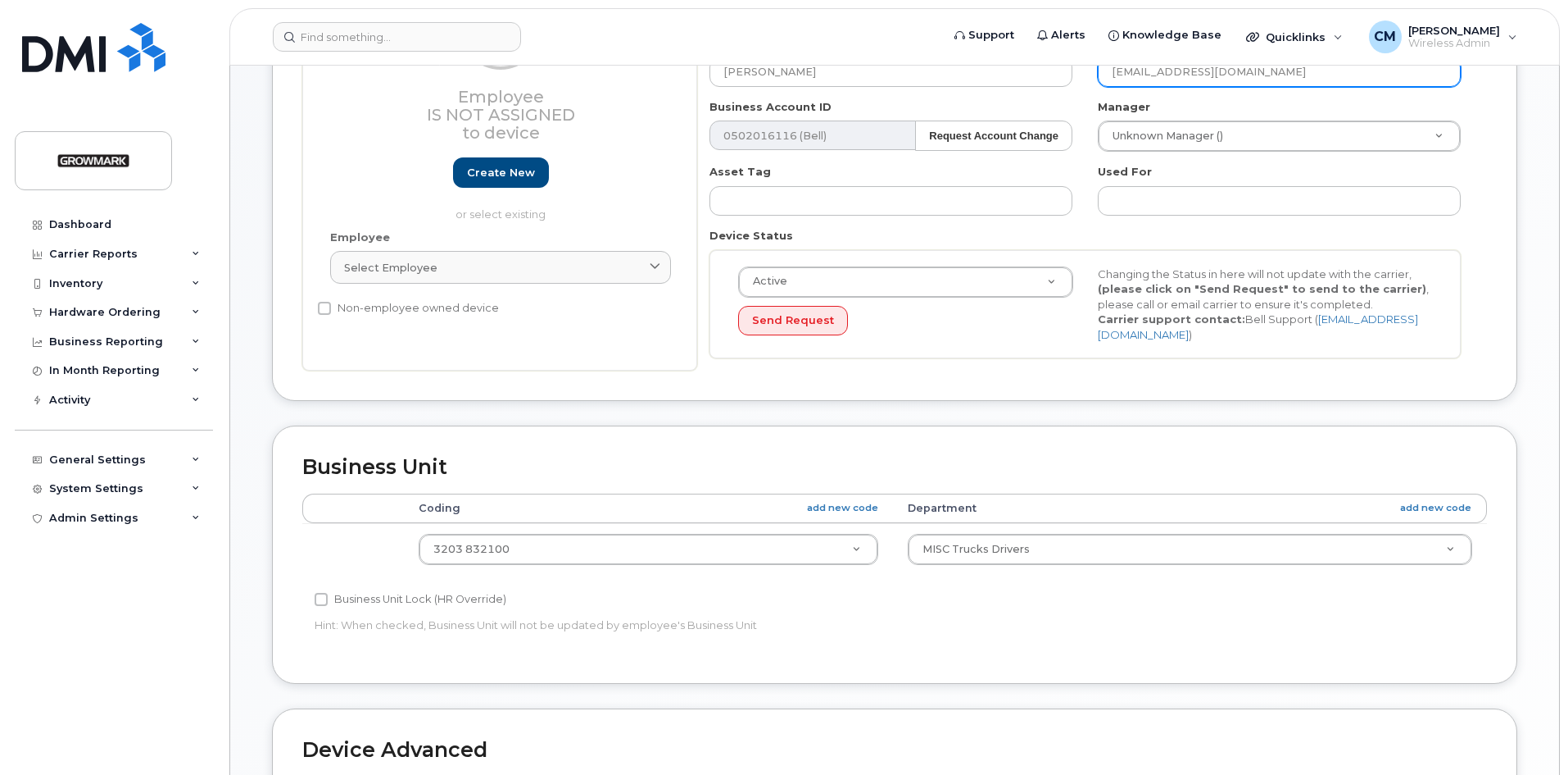
type input "[EMAIL_ADDRESS][DOMAIN_NAME]"
click at [854, 572] on div "Coding add new code Department add new code 3203 832100 0016 832100 0185 832100…" at bounding box center [895, 541] width 1185 height 96
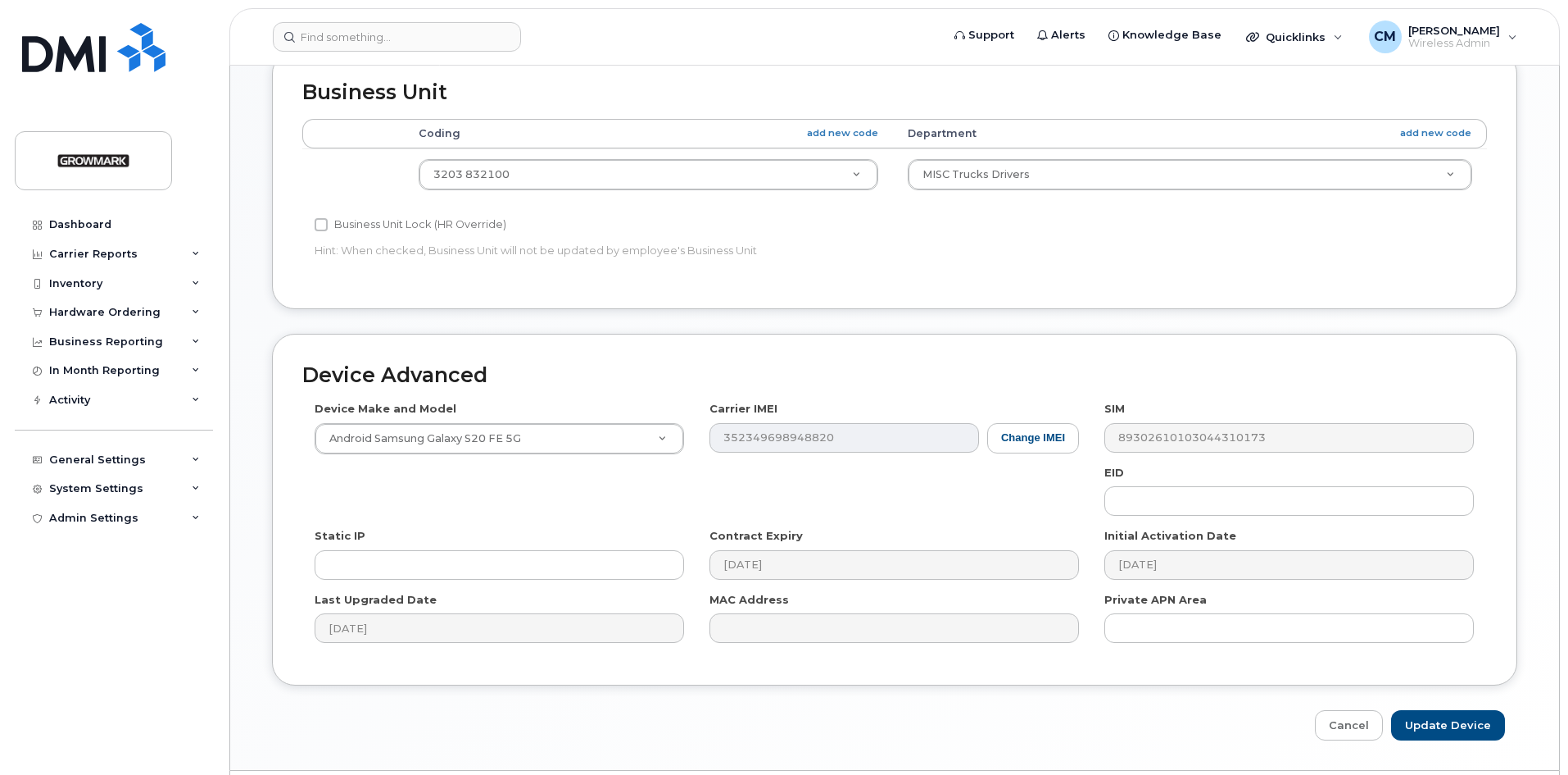
scroll to position [662, 0]
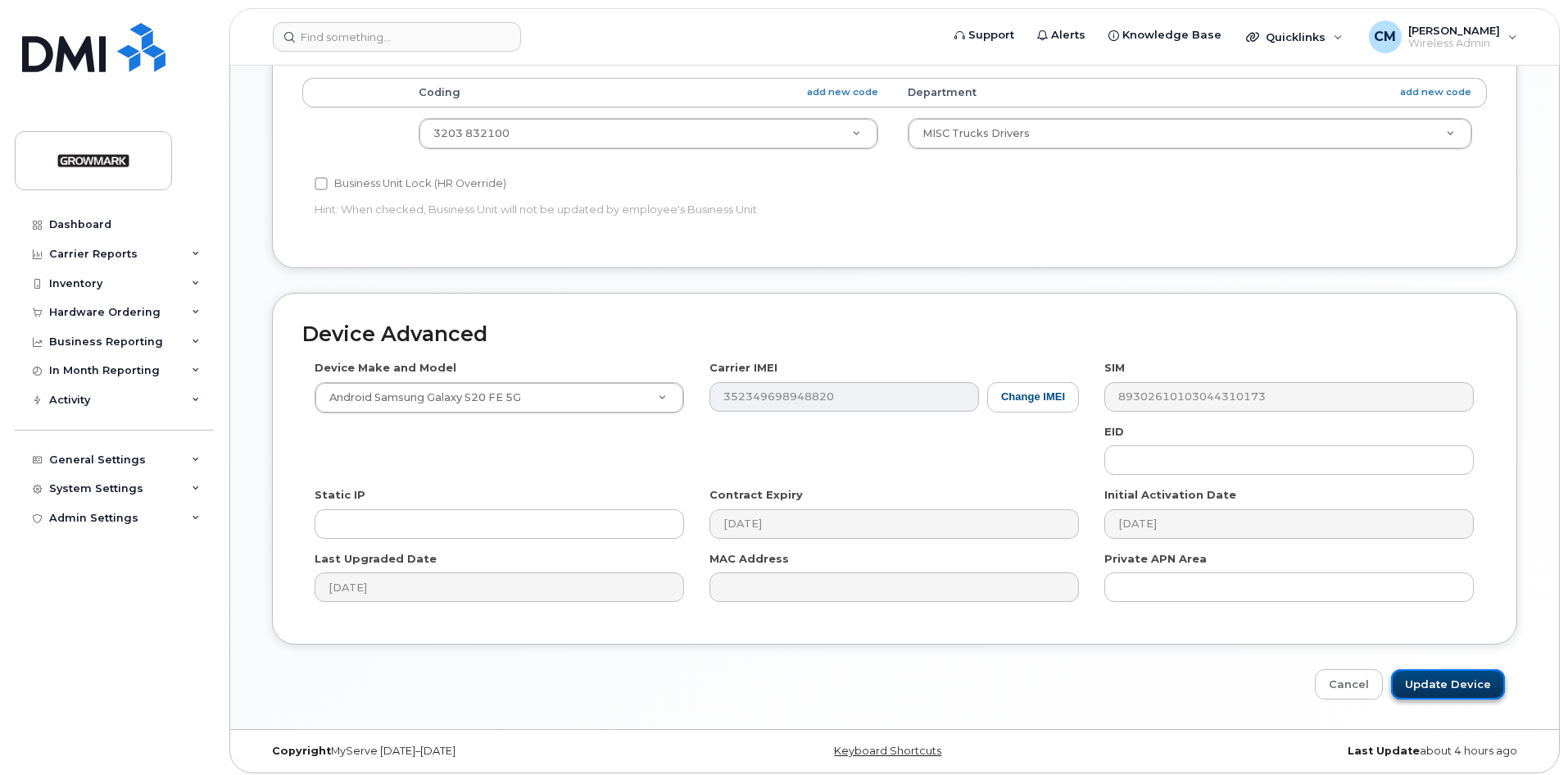
click at [1446, 671] on input "Update Device" at bounding box center [1449, 683] width 114 height 30
type input "Saving..."
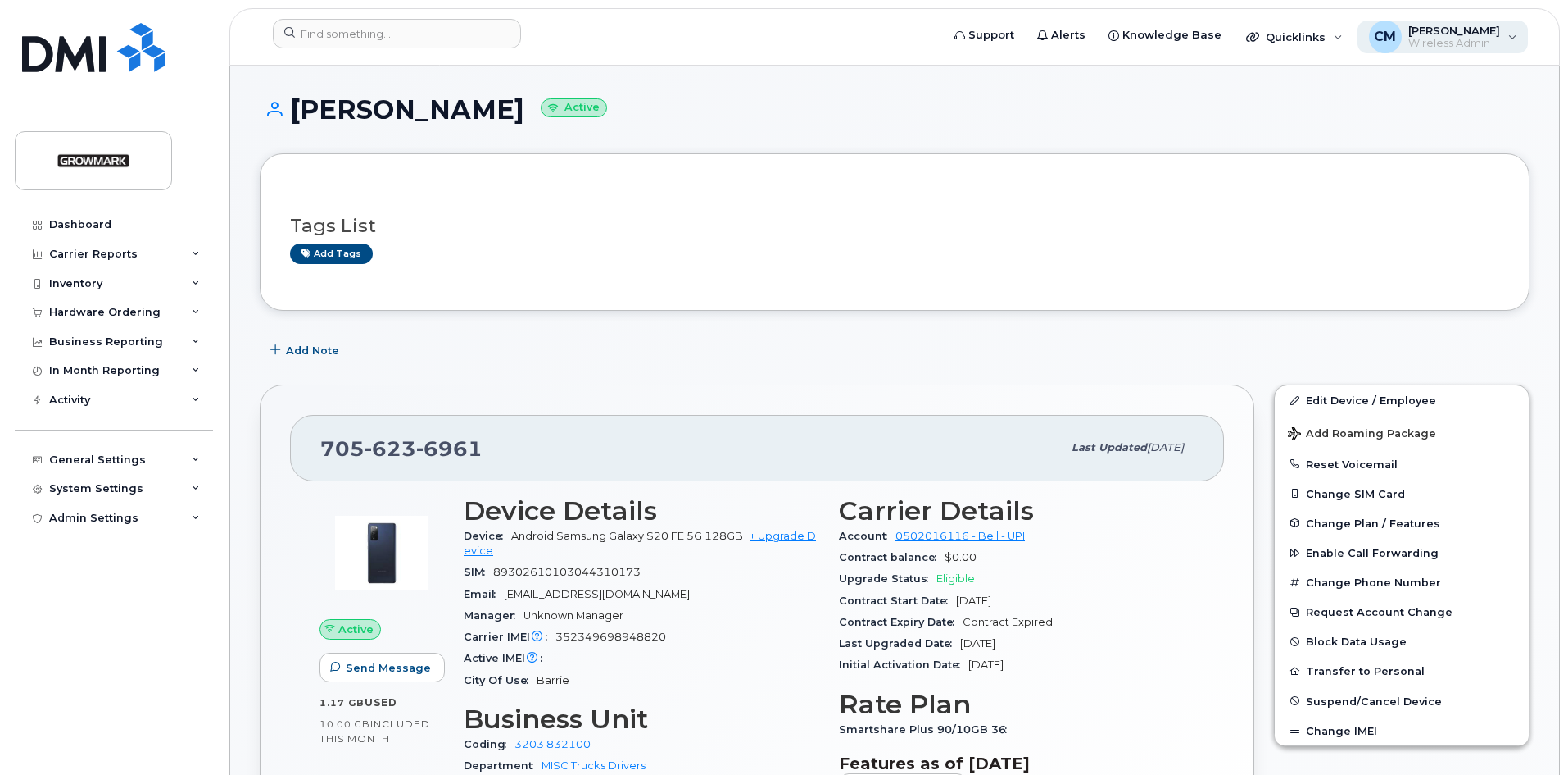
click at [1484, 37] on span "Wireless Admin" at bounding box center [1454, 44] width 92 height 14
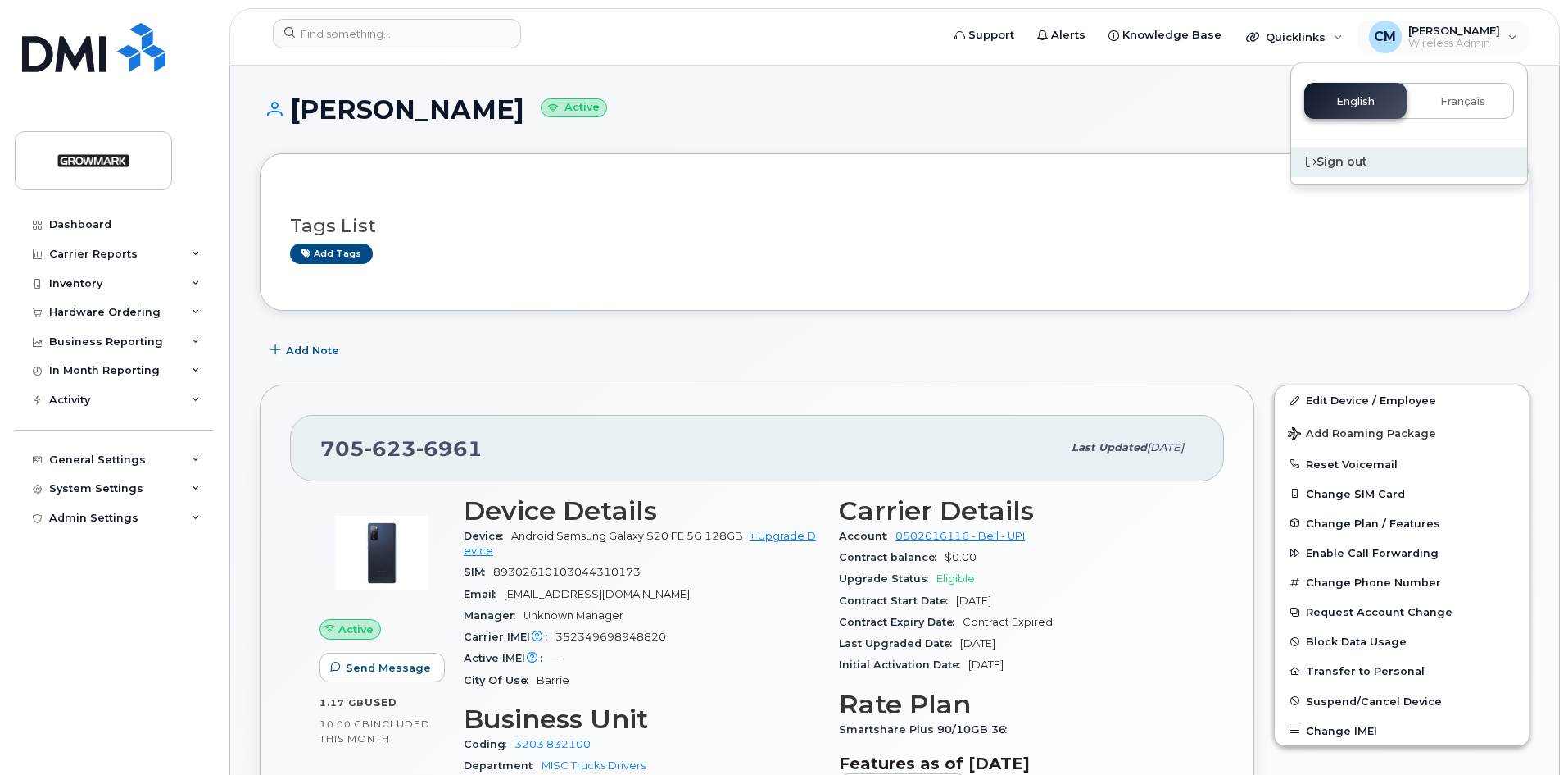
click at [1350, 161] on div "Sign out" at bounding box center [1409, 161] width 236 height 30
